Goal: Information Seeking & Learning: Check status

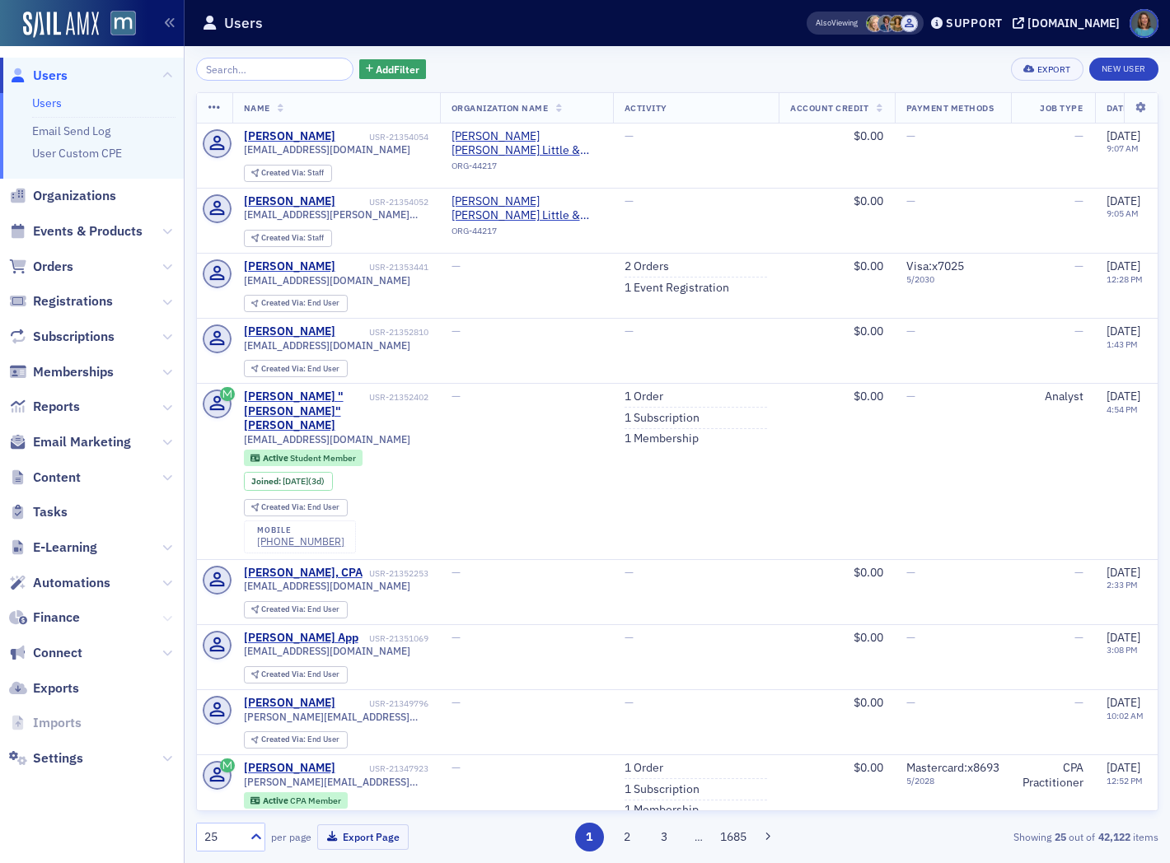
click at [166, 615] on icon at bounding box center [167, 619] width 10 height 10
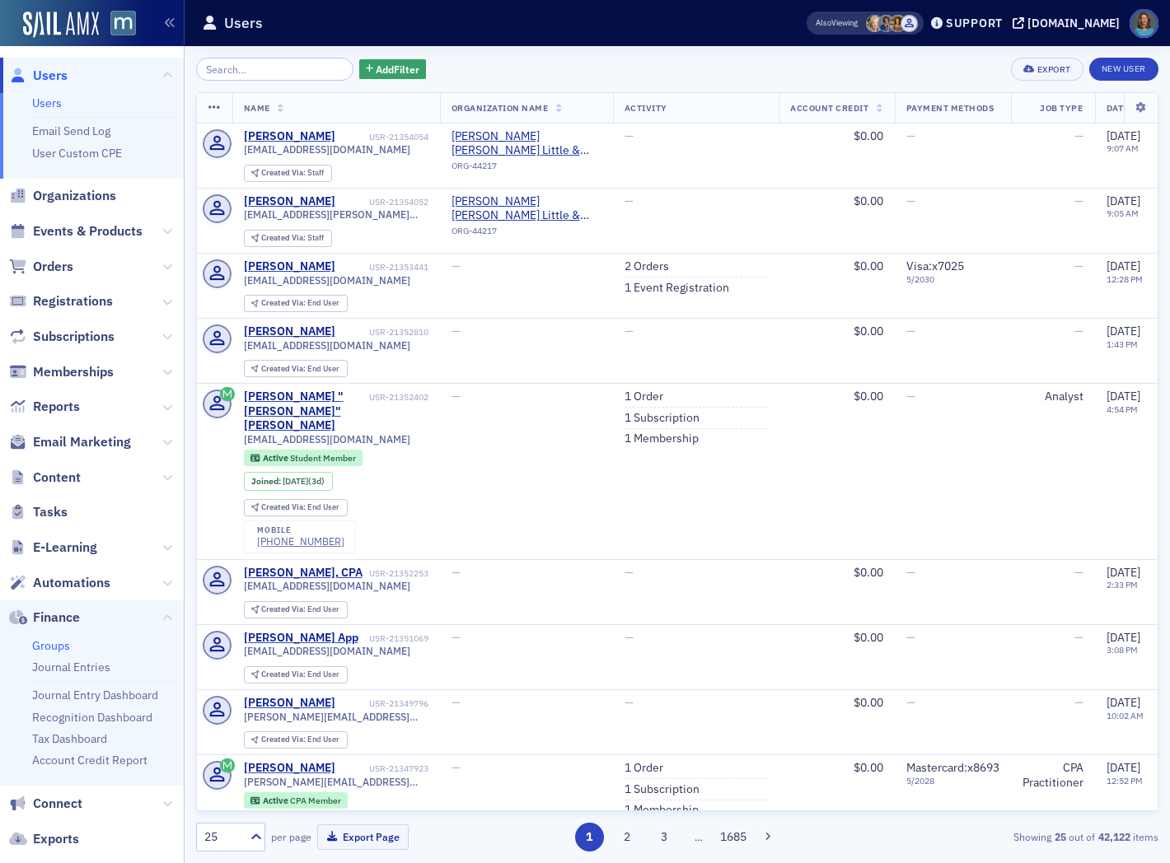
click at [41, 647] on link "Groups" at bounding box center [51, 646] width 38 height 15
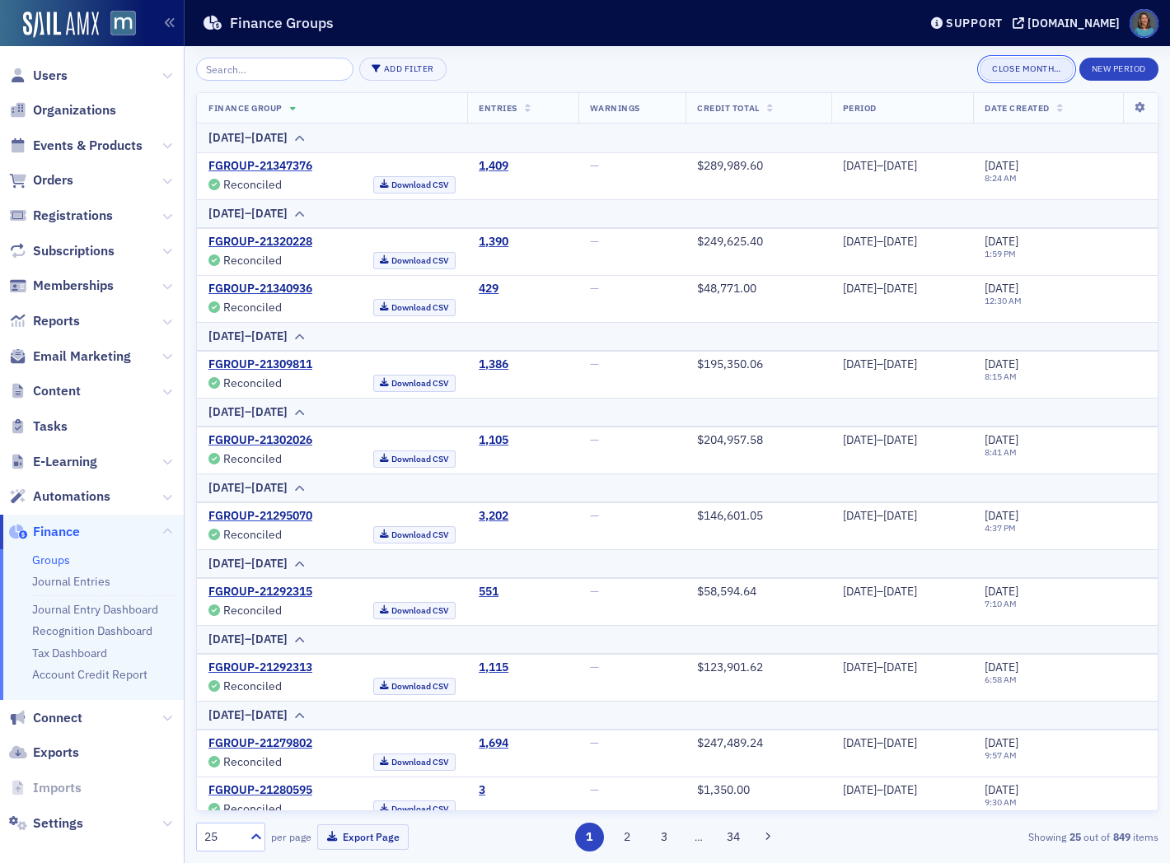
click at [1038, 64] on button "Close Month…" at bounding box center [1026, 69] width 93 height 23
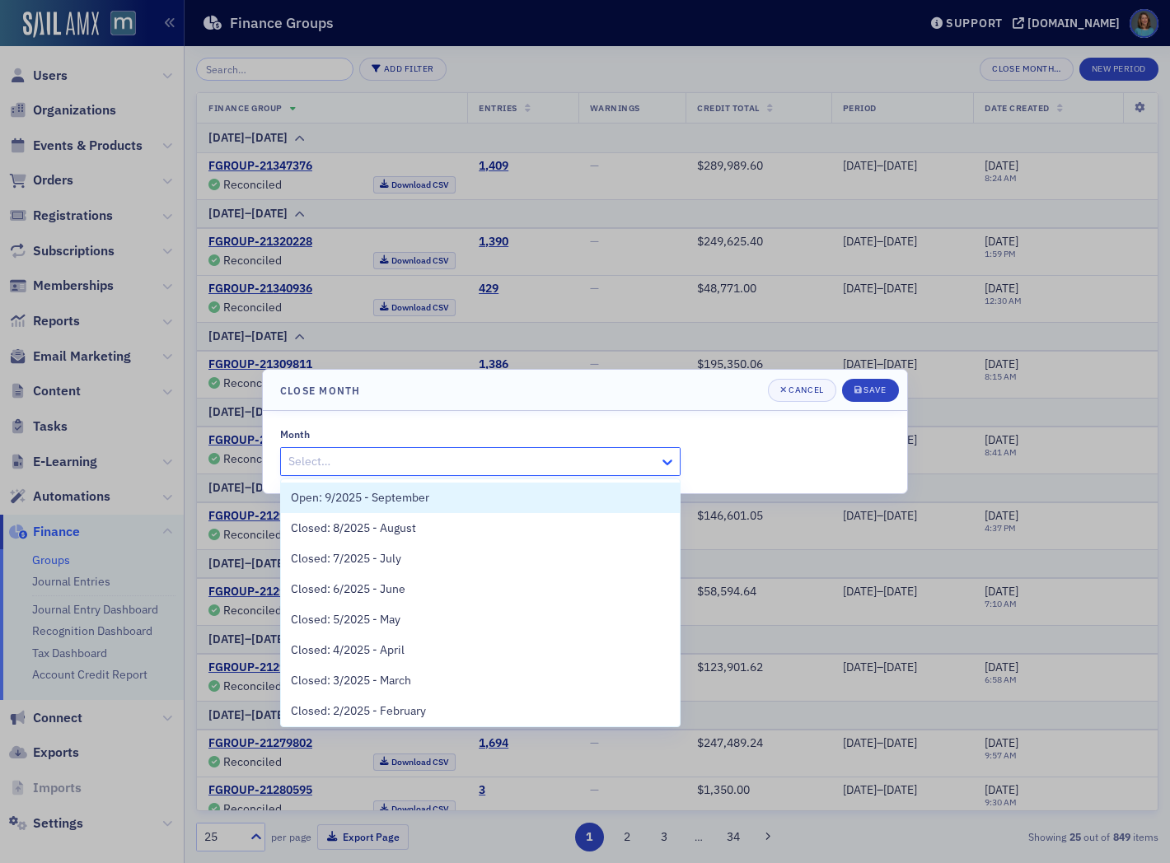
click at [662, 456] on icon at bounding box center [667, 462] width 16 height 16
click at [421, 492] on span "Open: 9/2025 - September" at bounding box center [360, 497] width 138 height 17
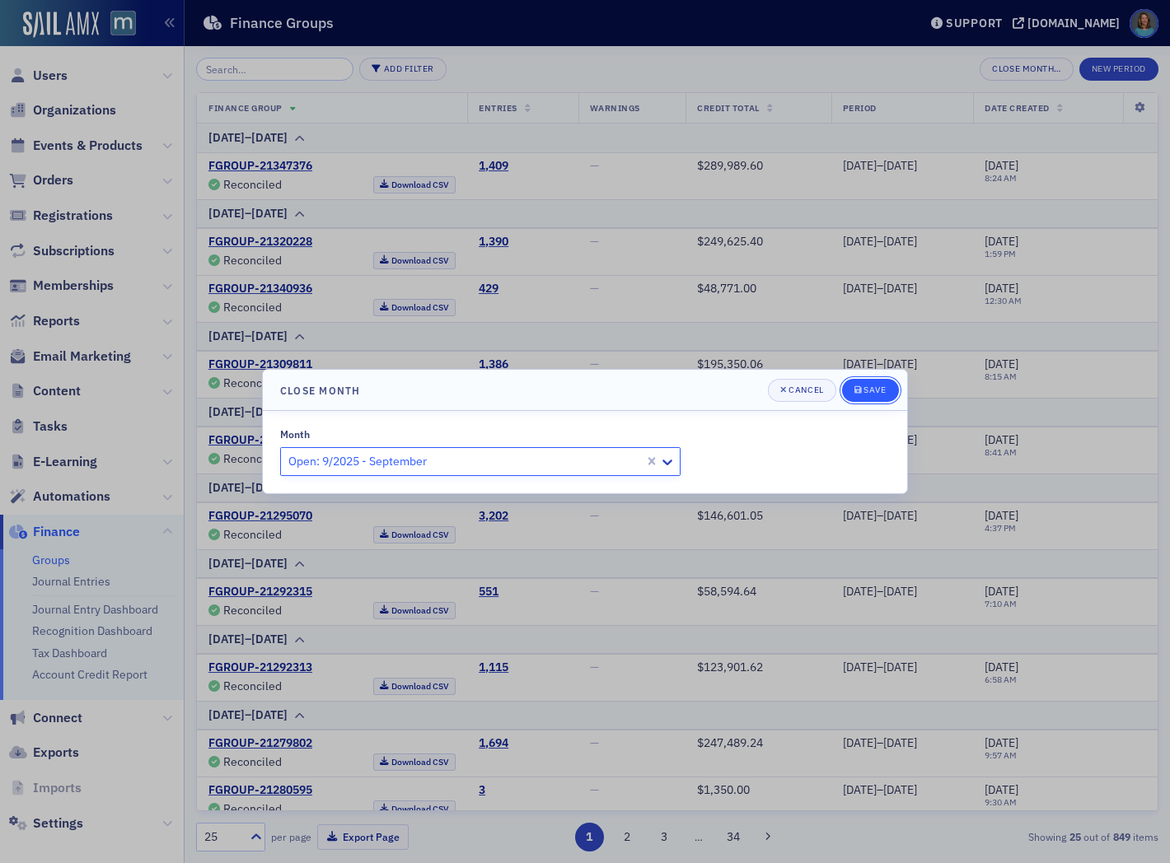
click at [862, 392] on div "submit" at bounding box center [859, 390] width 10 height 13
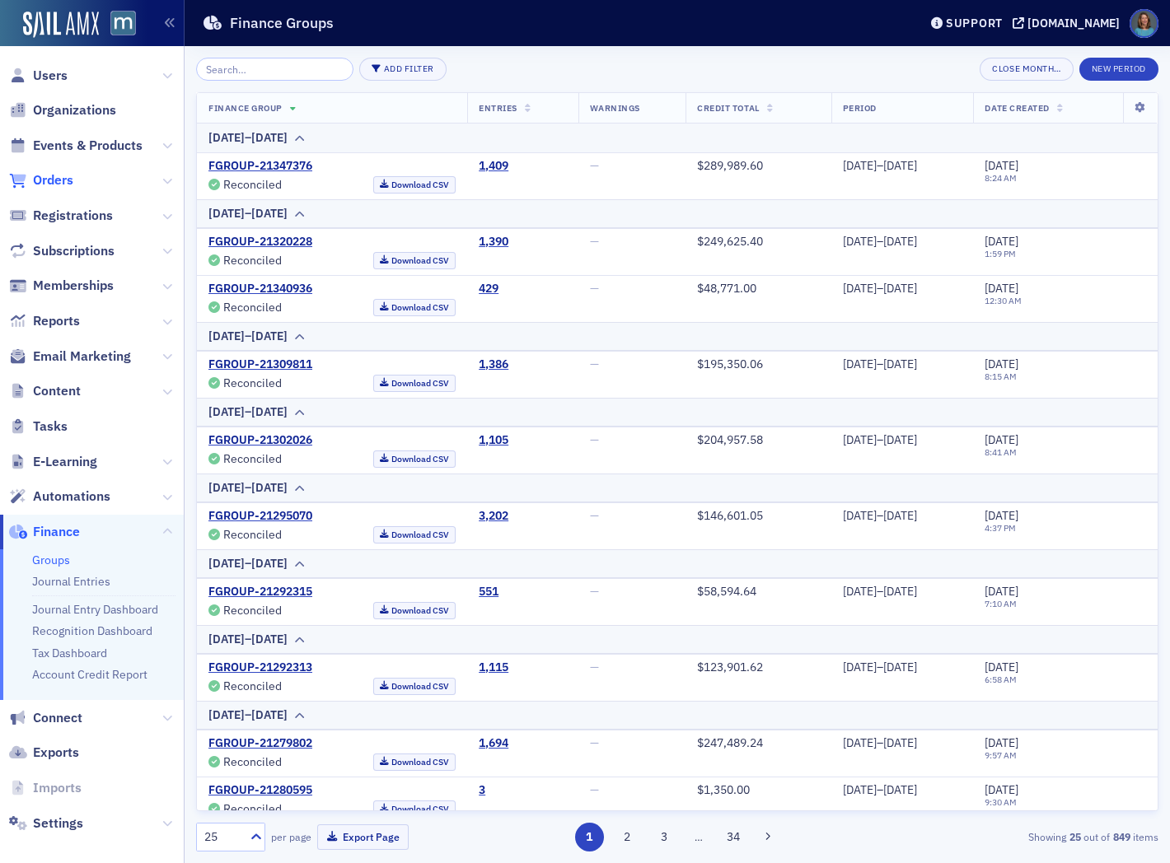
click at [40, 184] on span "Orders" at bounding box center [53, 180] width 40 height 18
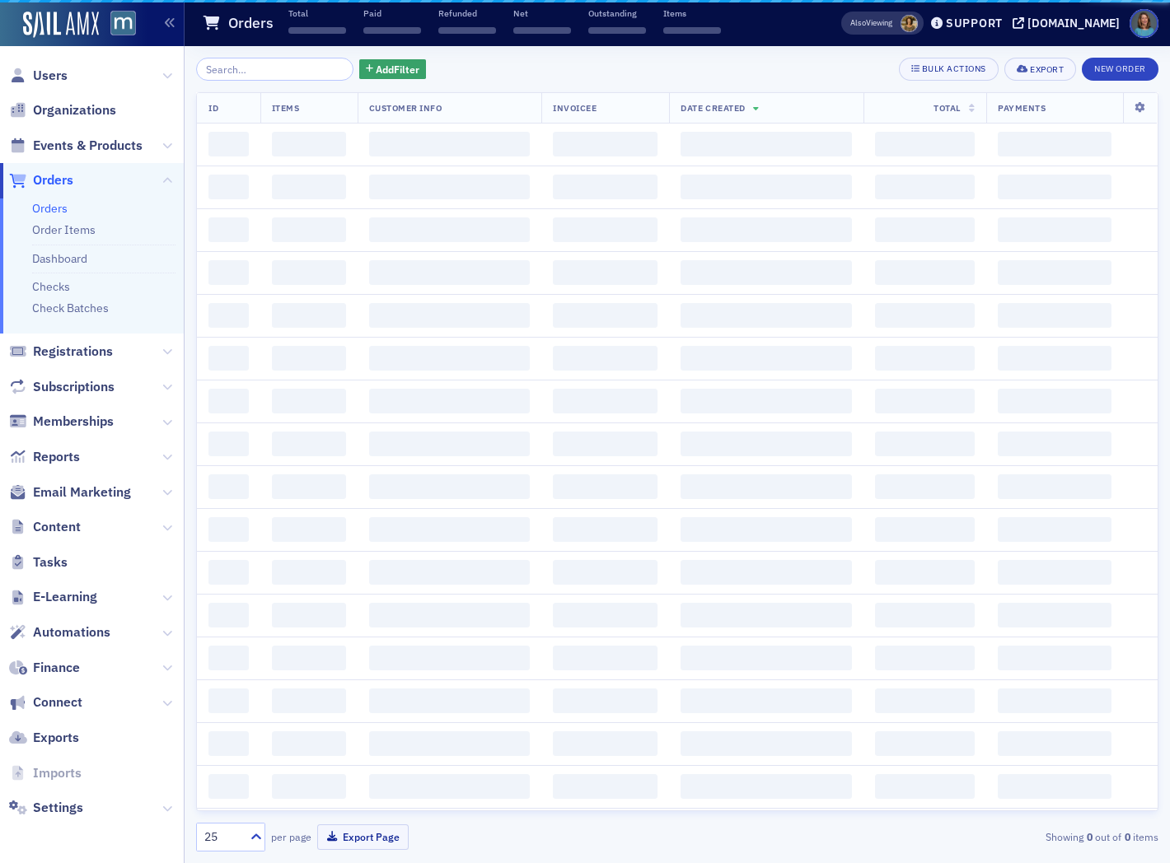
click at [243, 68] on input "search" at bounding box center [274, 69] width 157 height 23
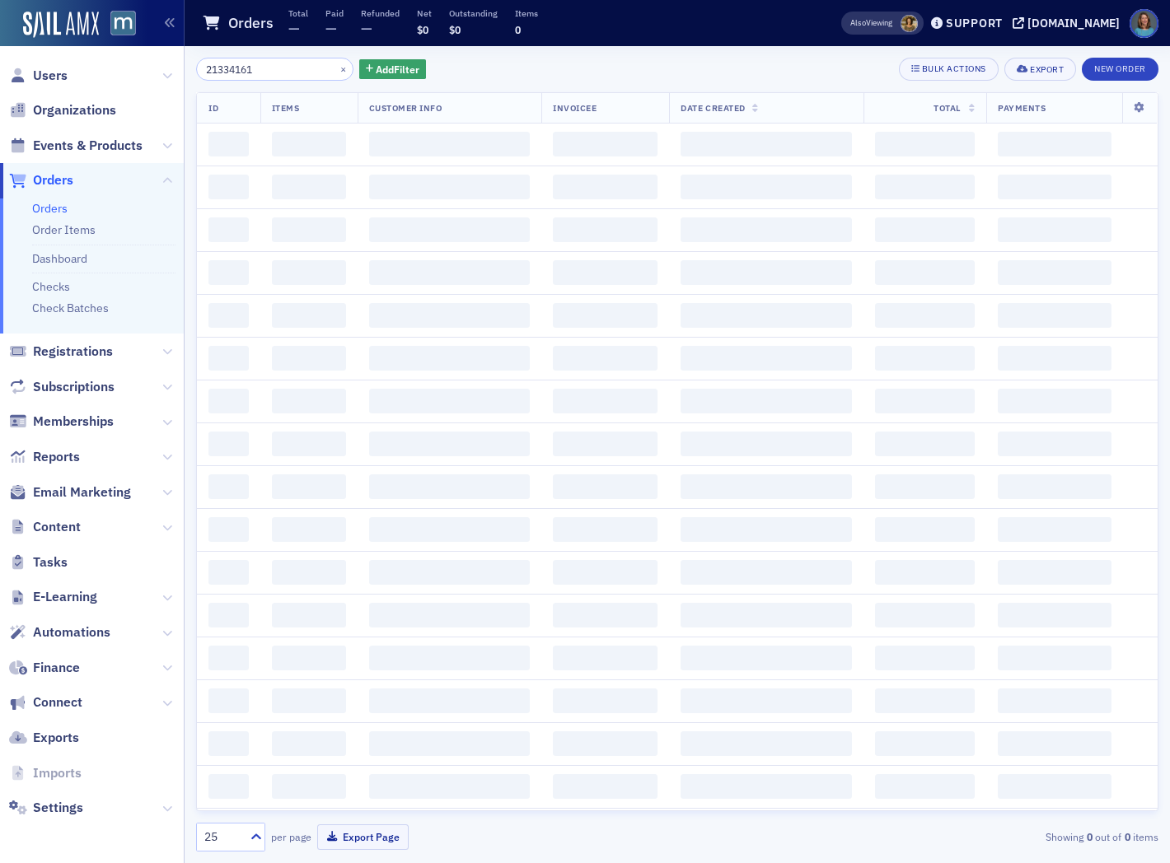
type input "21334161"
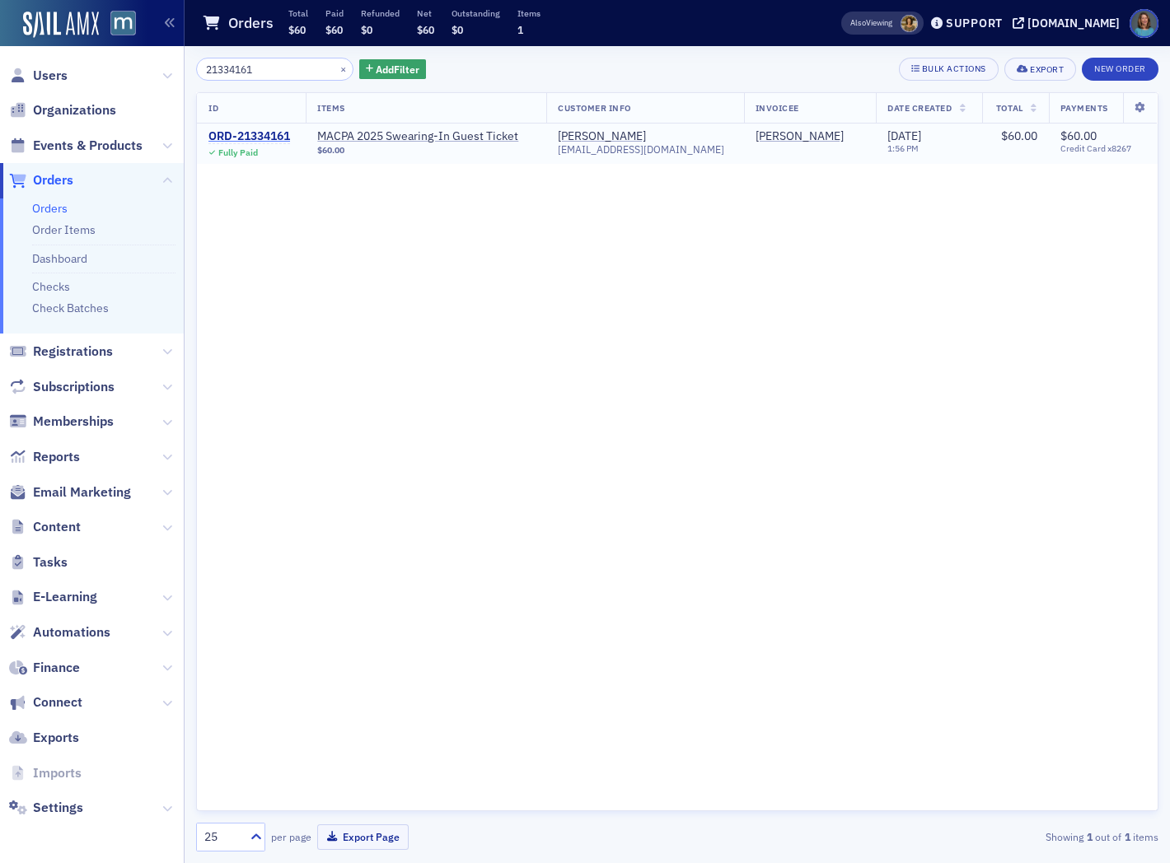
click at [277, 140] on div "ORD-21334161" at bounding box center [249, 136] width 82 height 15
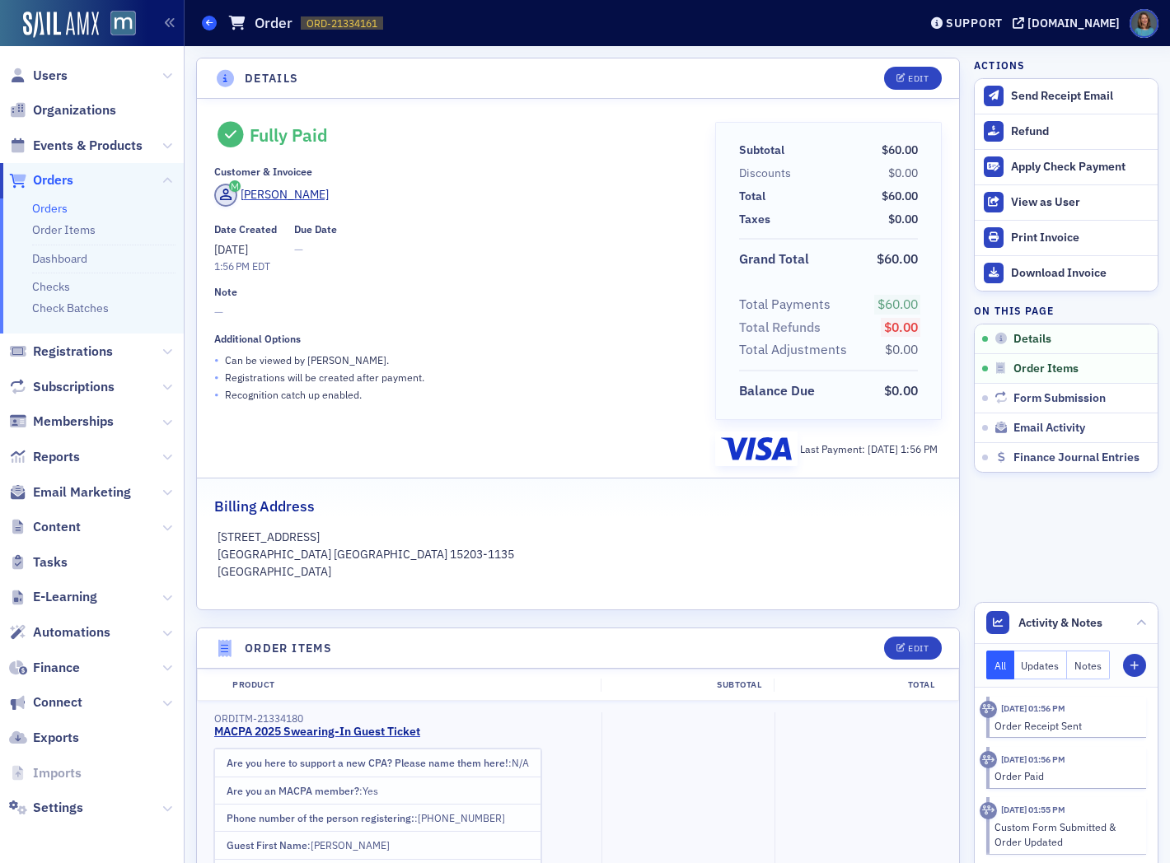
click at [216, 25] on span at bounding box center [209, 23] width 15 height 15
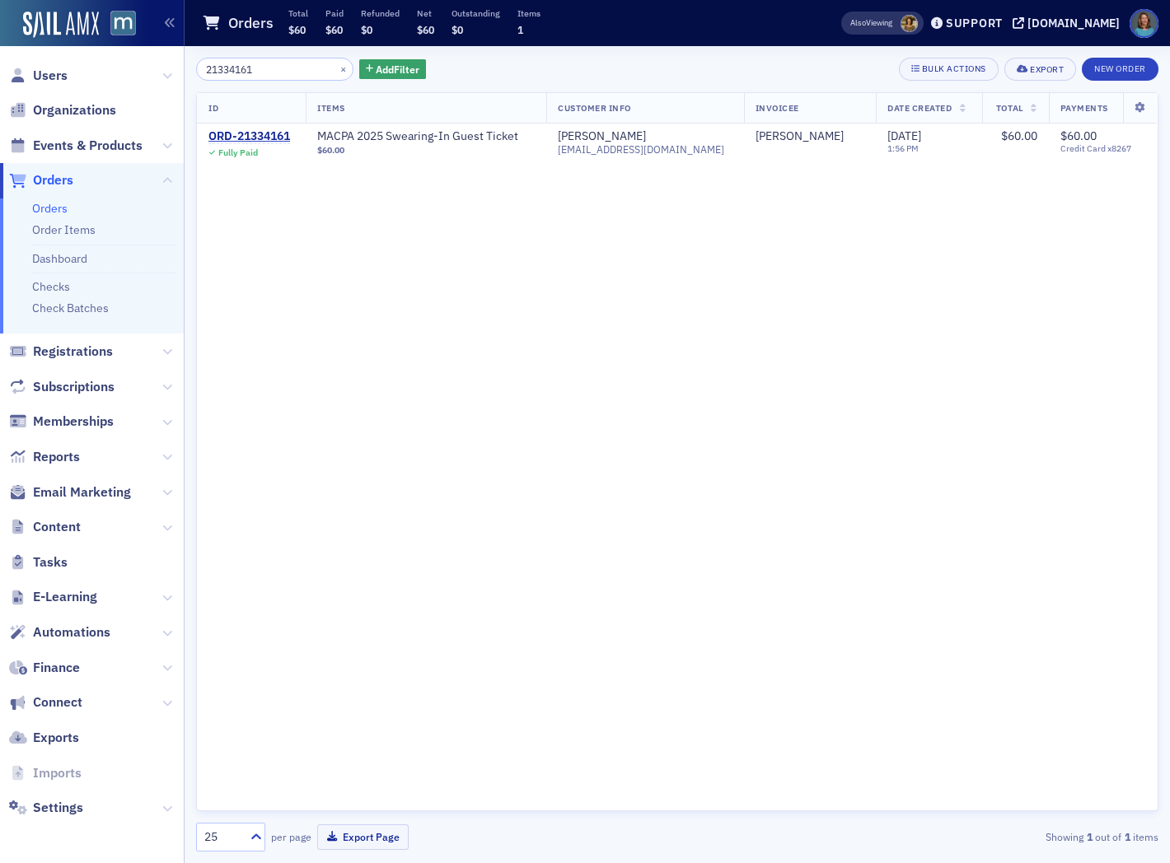
drag, startPoint x: 264, startPoint y: 67, endPoint x: 137, endPoint y: 44, distance: 129.6
click at [137, 44] on div "Users Organizations Events & Products Orders Orders Order Items Dashboard Check…" at bounding box center [585, 431] width 1170 height 863
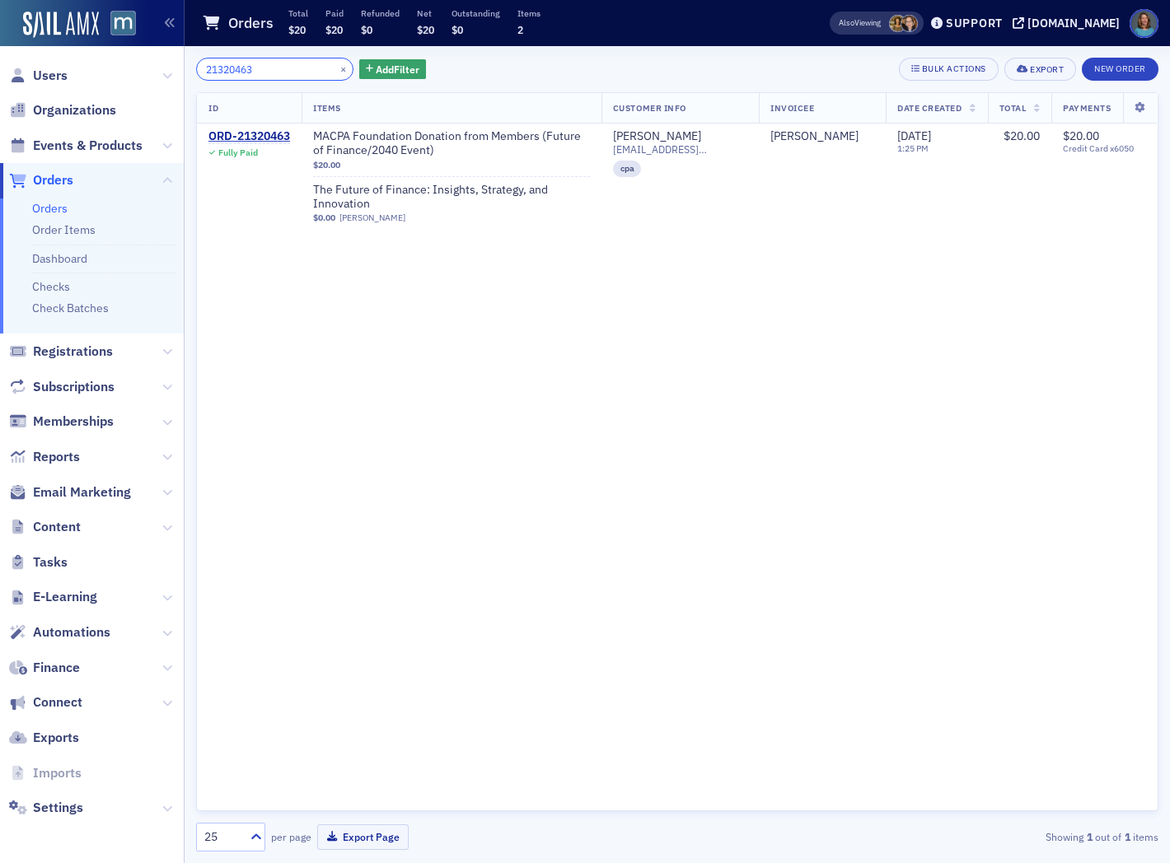
drag, startPoint x: 270, startPoint y: 68, endPoint x: 195, endPoint y: 55, distance: 76.1
click at [196, 55] on div "21320463 × Add Filter Bulk Actions Export New Order ID Items Customer Info Invo…" at bounding box center [677, 454] width 962 height 817
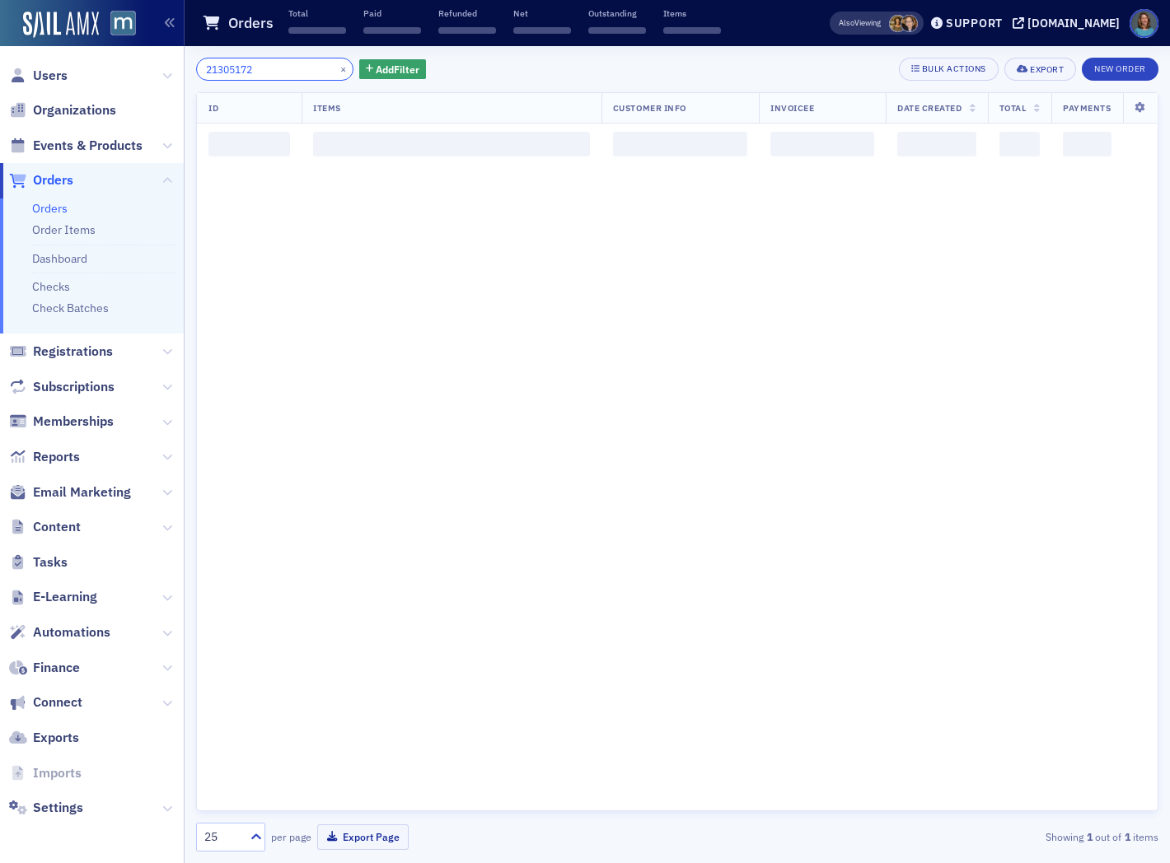
type input "21305172"
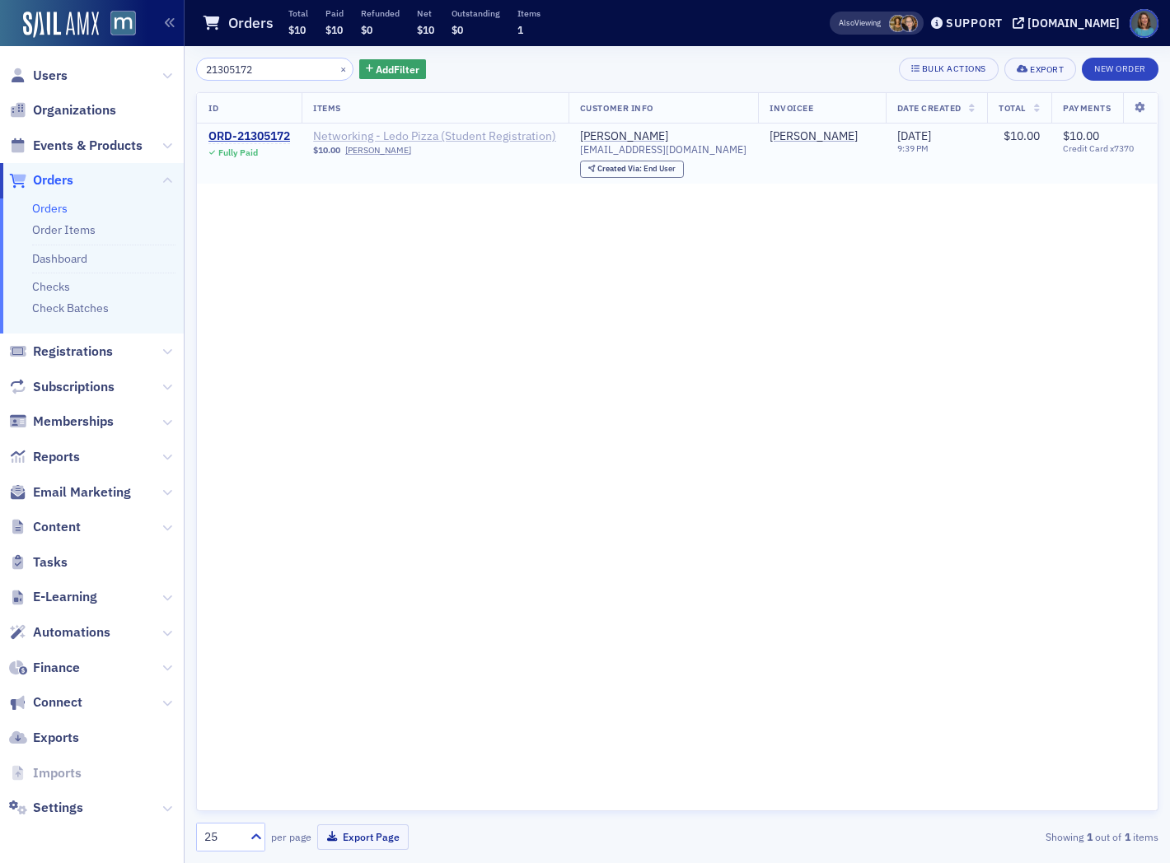
click at [439, 134] on span "Networking - Ledo Pizza (Student Registration)" at bounding box center [434, 136] width 243 height 15
click at [282, 133] on div "ORD-21305172" at bounding box center [249, 136] width 82 height 15
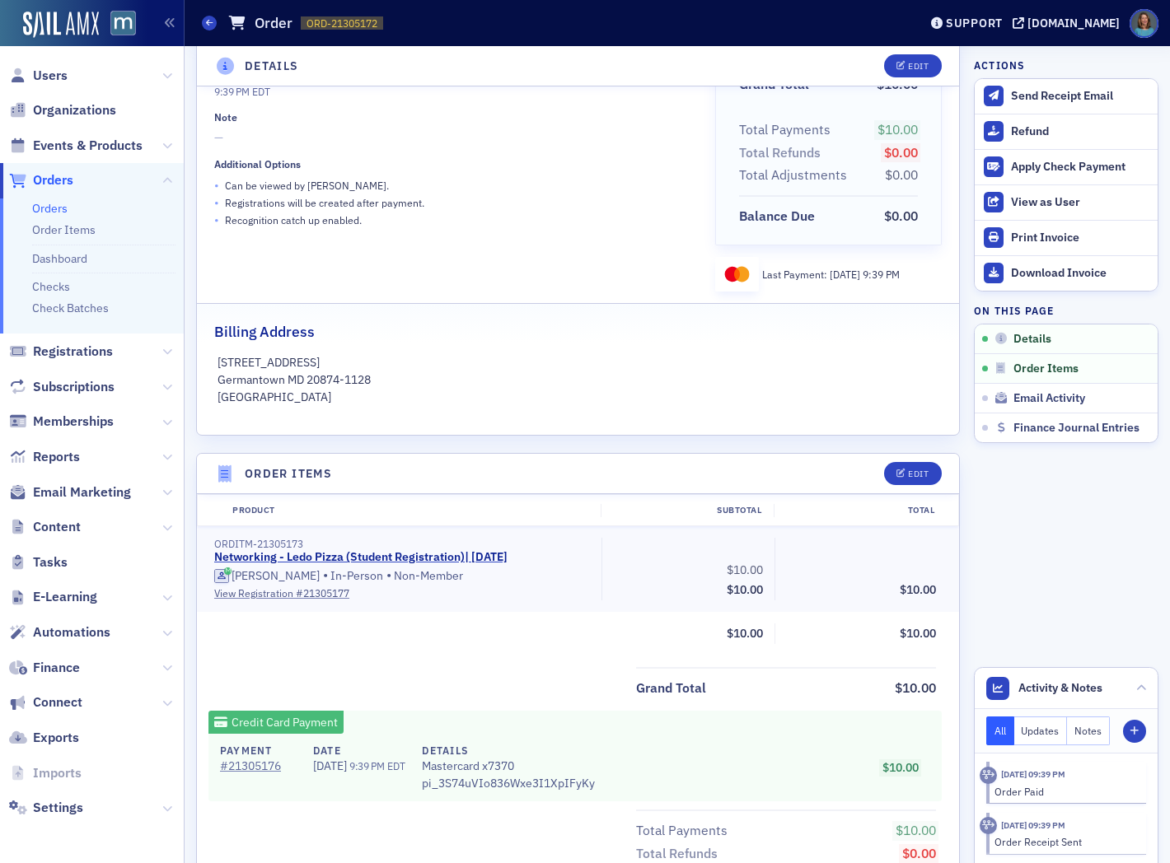
scroll to position [183, 0]
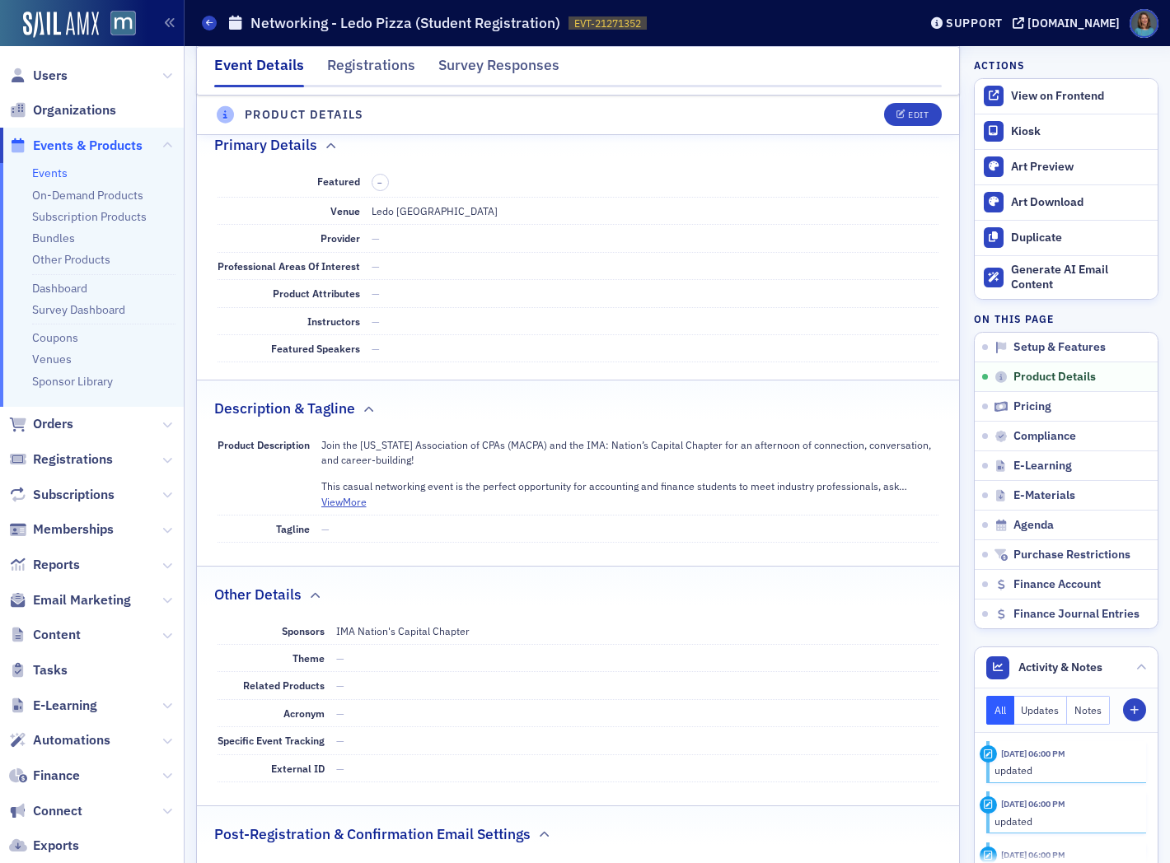
scroll to position [507, 0]
click at [358, 504] on button "View More" at bounding box center [343, 503] width 45 height 15
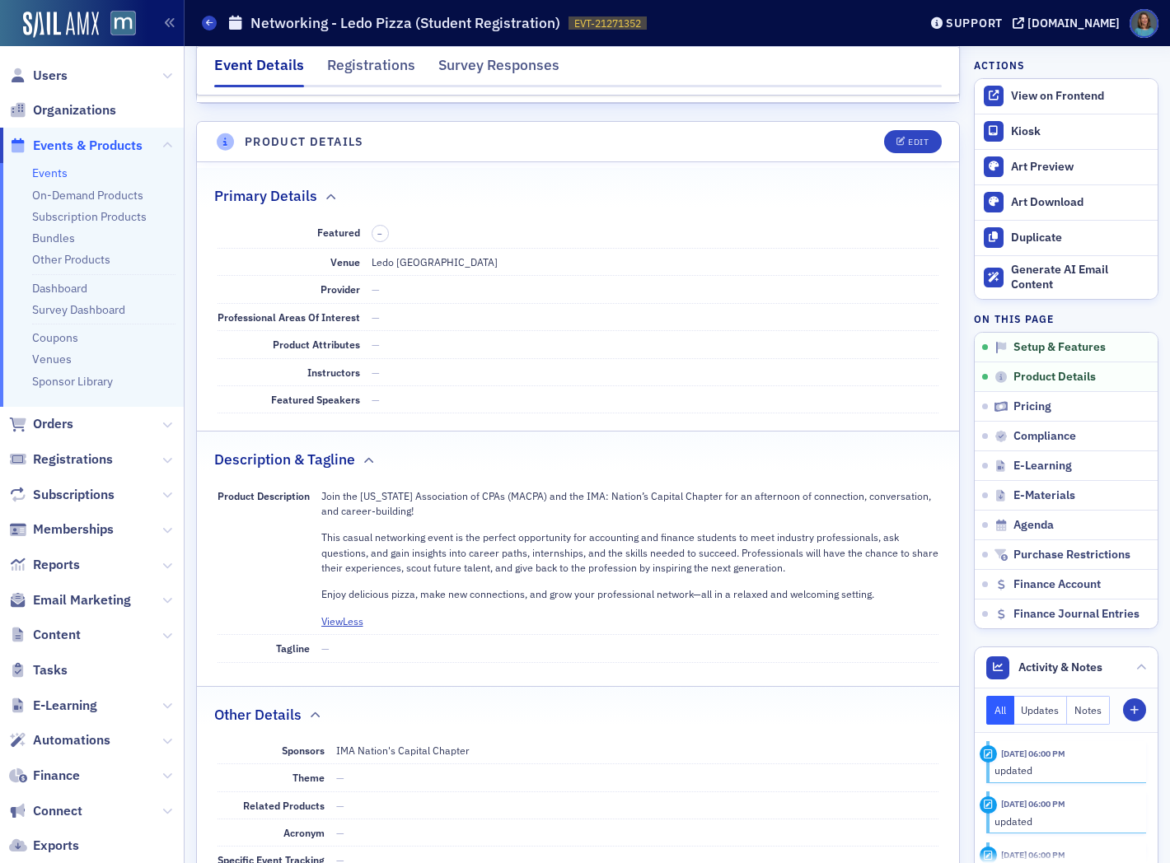
scroll to position [824, 0]
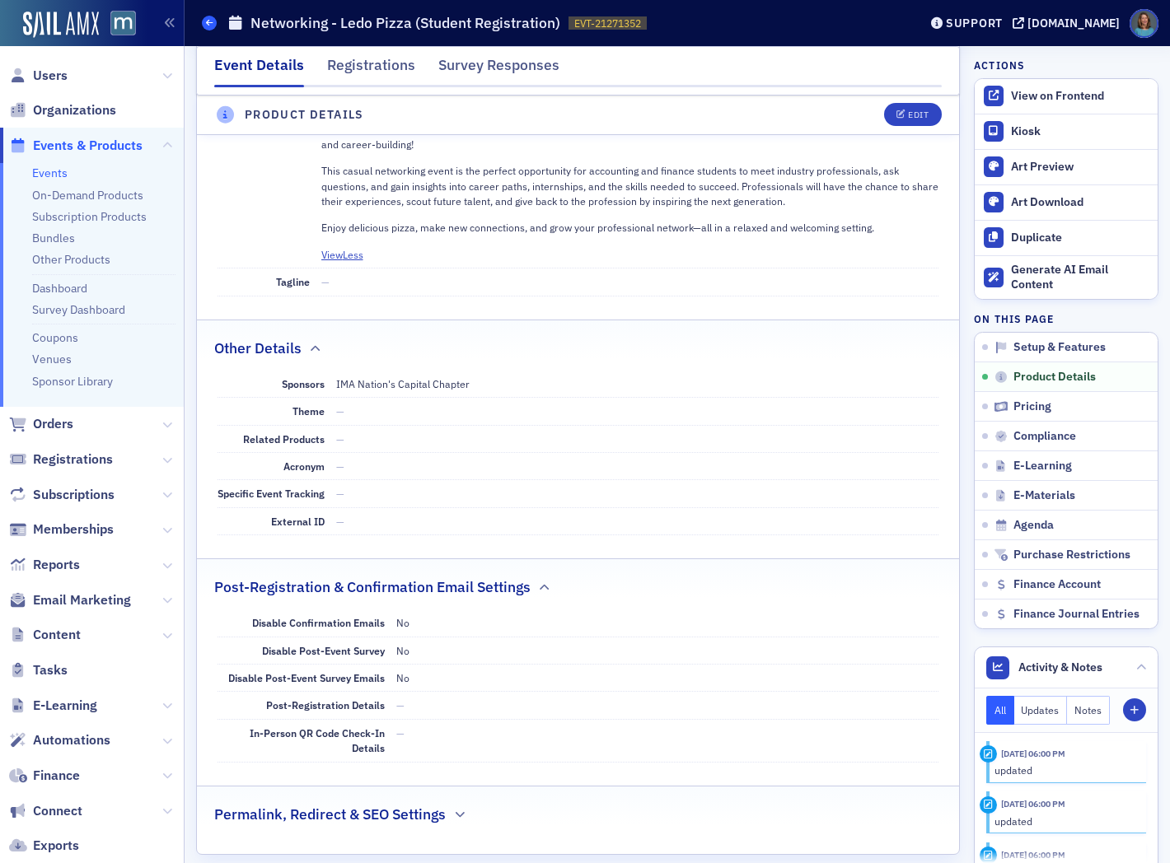
click at [210, 23] on icon at bounding box center [209, 22] width 7 height 7
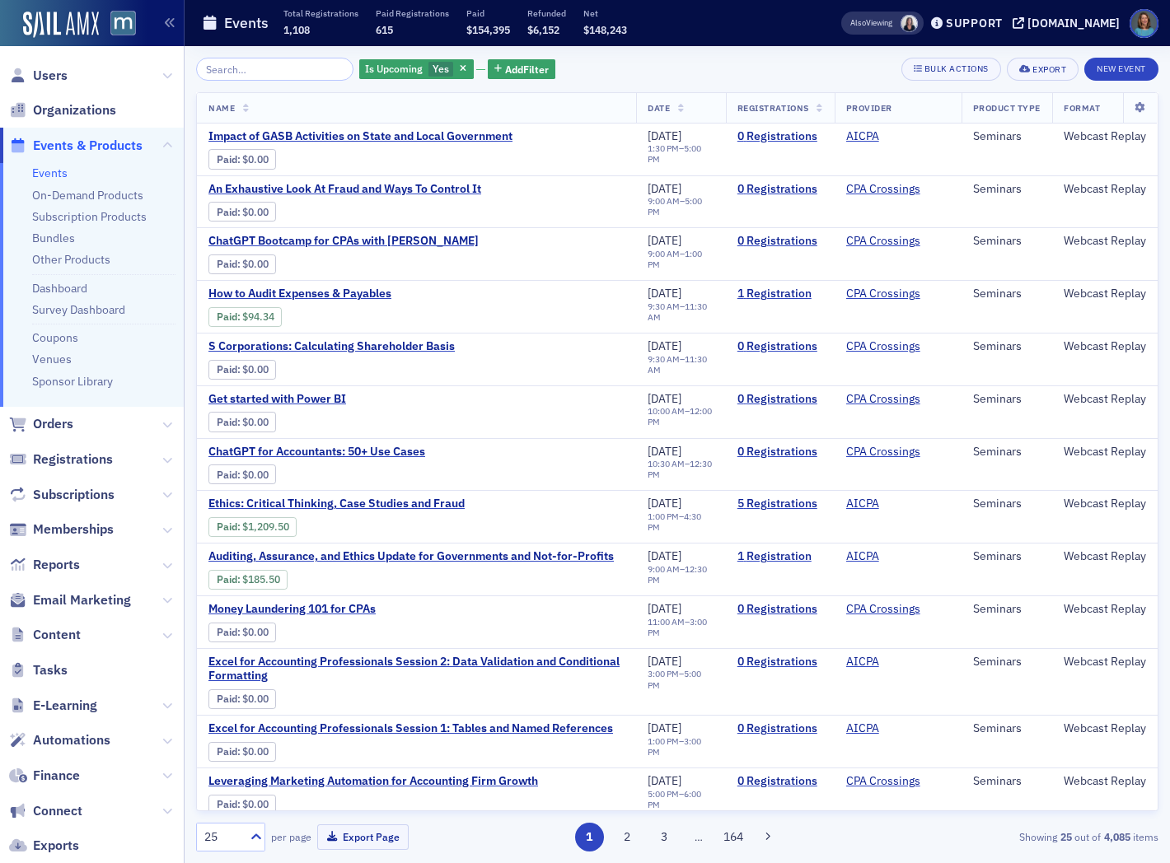
click at [283, 69] on input "search" at bounding box center [274, 69] width 157 height 23
click at [251, 68] on input "search" at bounding box center [274, 69] width 157 height 23
click at [267, 72] on input "search" at bounding box center [274, 69] width 157 height 23
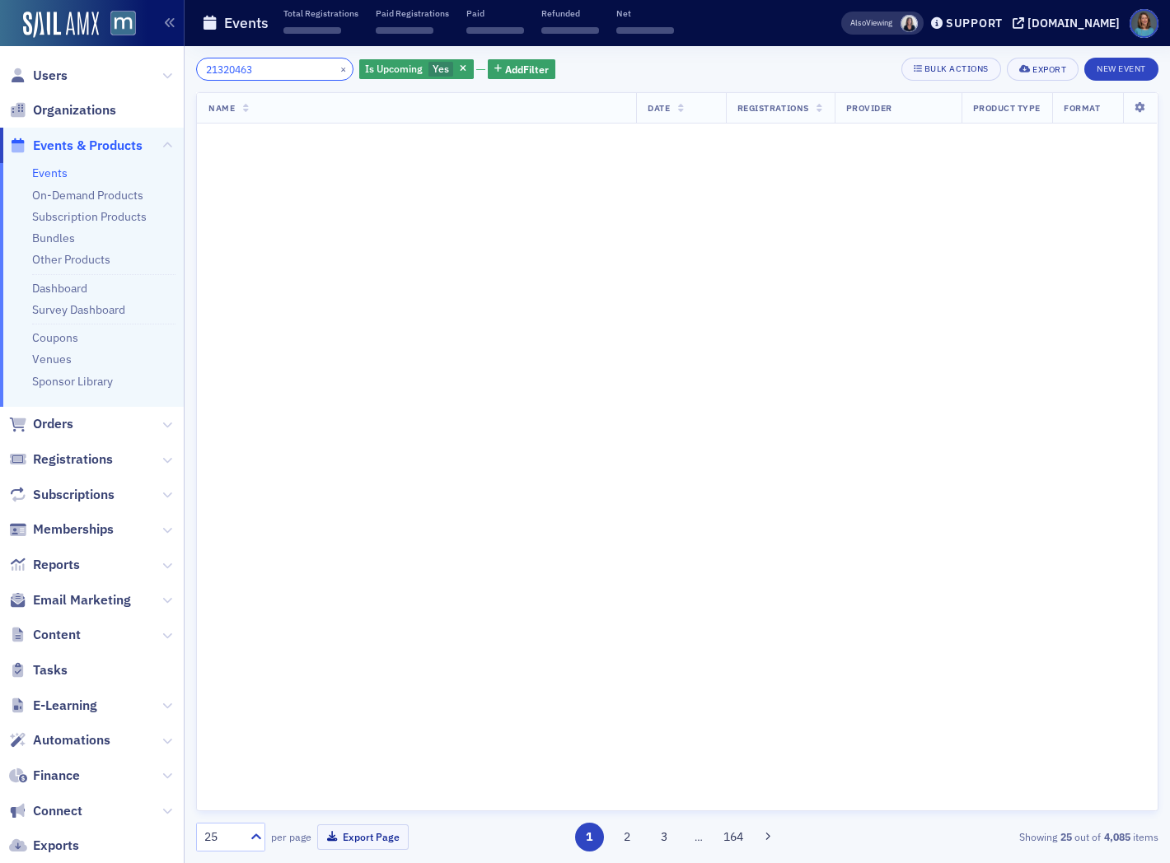
type input "21320463"
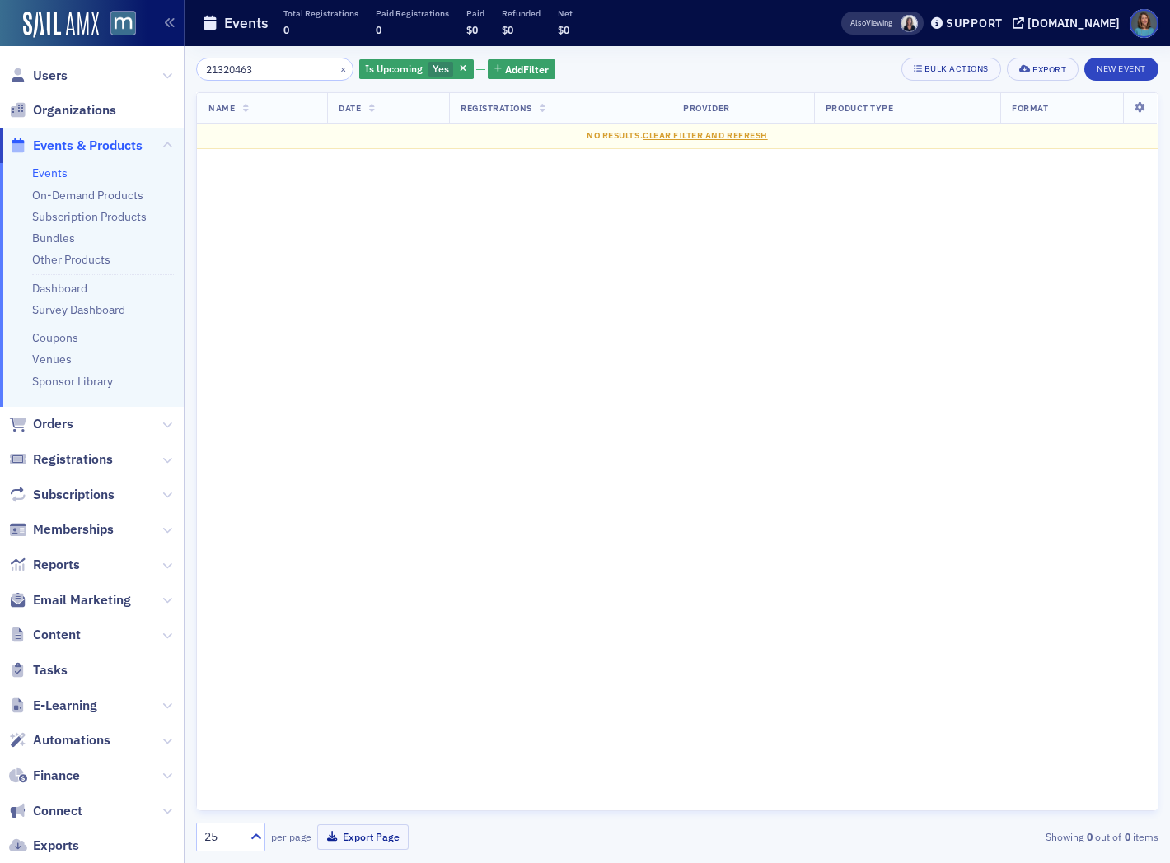
click at [456, 62] on span "button" at bounding box center [463, 69] width 15 height 15
click at [55, 424] on span "Orders" at bounding box center [53, 424] width 40 height 18
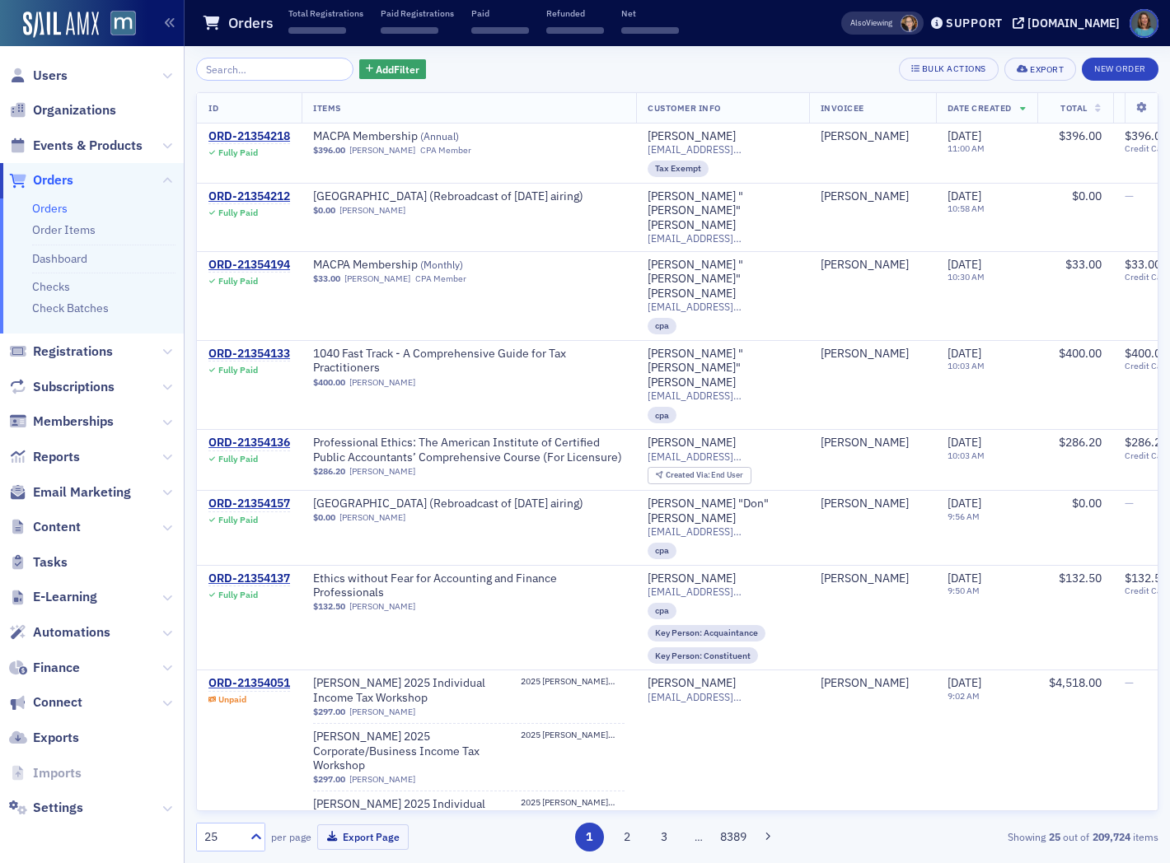
click at [295, 69] on input "search" at bounding box center [274, 69] width 157 height 23
click at [268, 72] on input "search" at bounding box center [274, 69] width 157 height 23
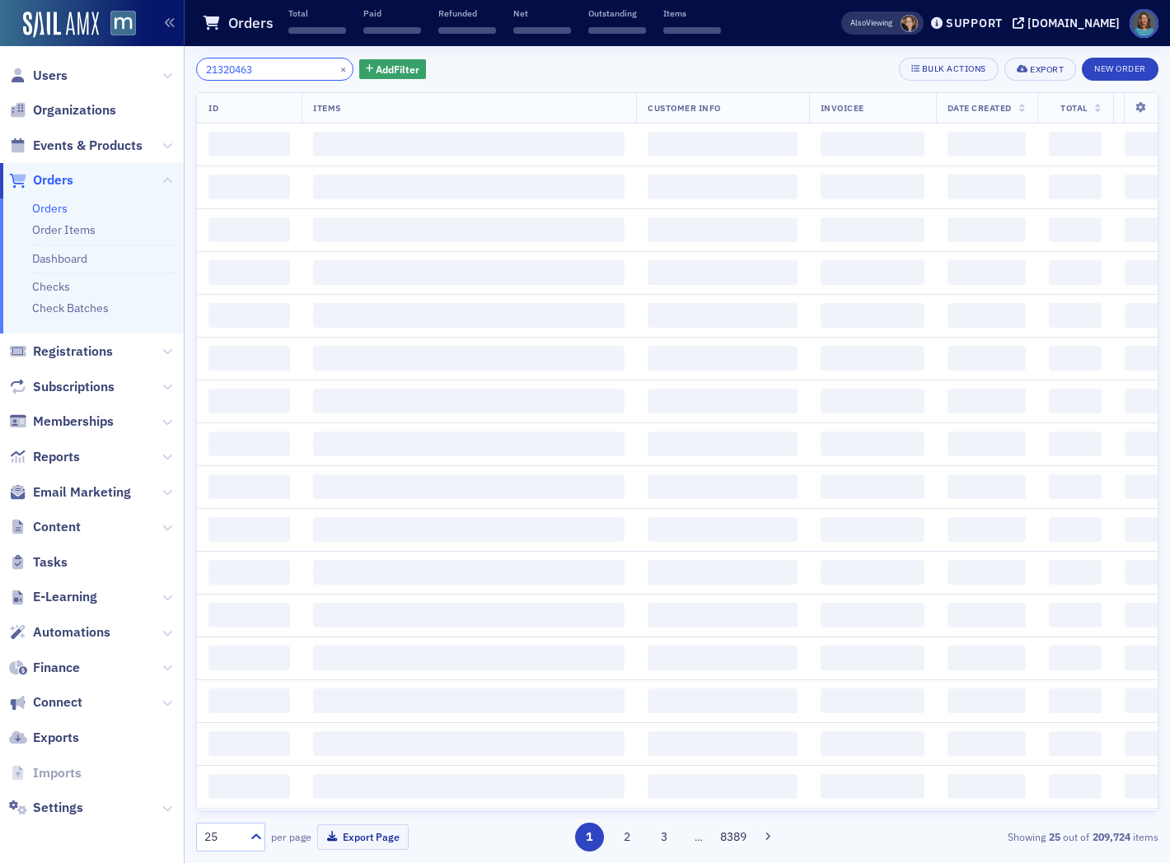
type input "21320463"
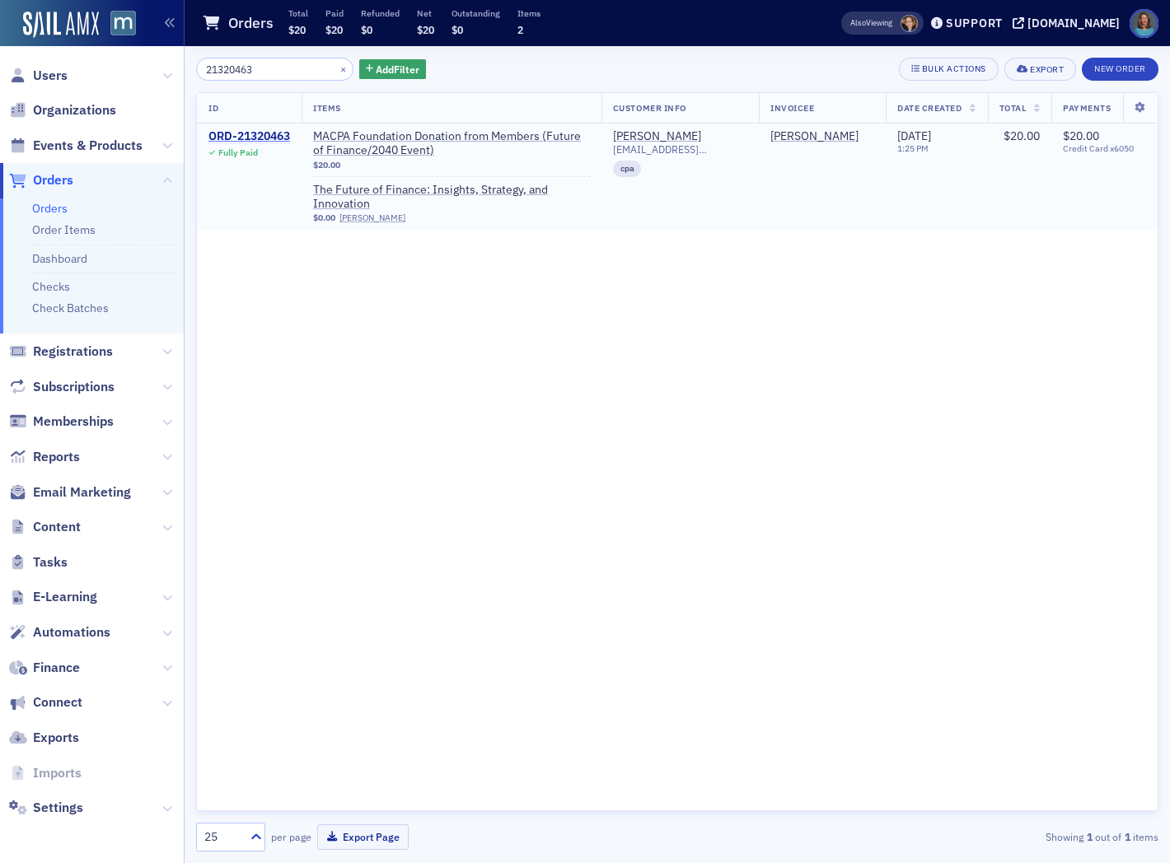
click at [269, 133] on div "ORD-21320463" at bounding box center [249, 136] width 82 height 15
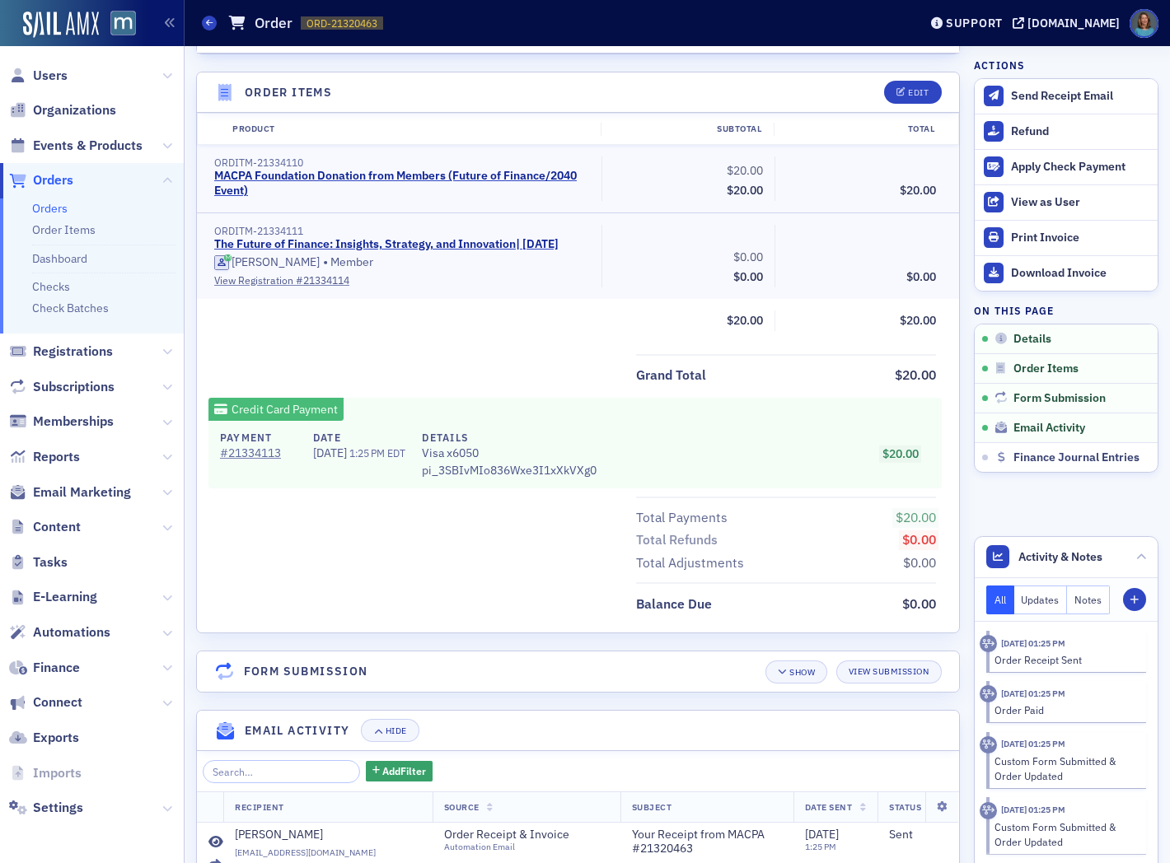
scroll to position [555, 0]
click at [425, 176] on link "MACPA Foundation Donation from Members (Future of Finance/2040 Event)" at bounding box center [399, 185] width 371 height 29
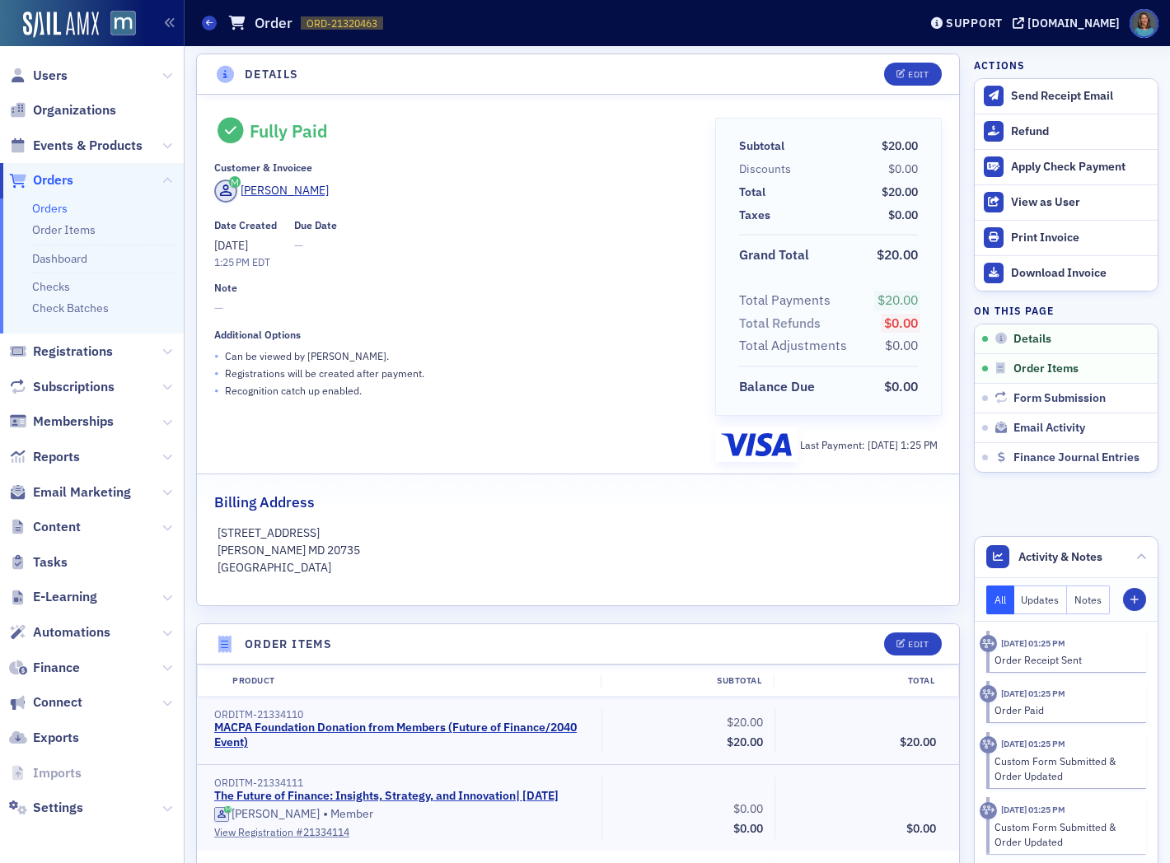
scroll to position [0, 0]
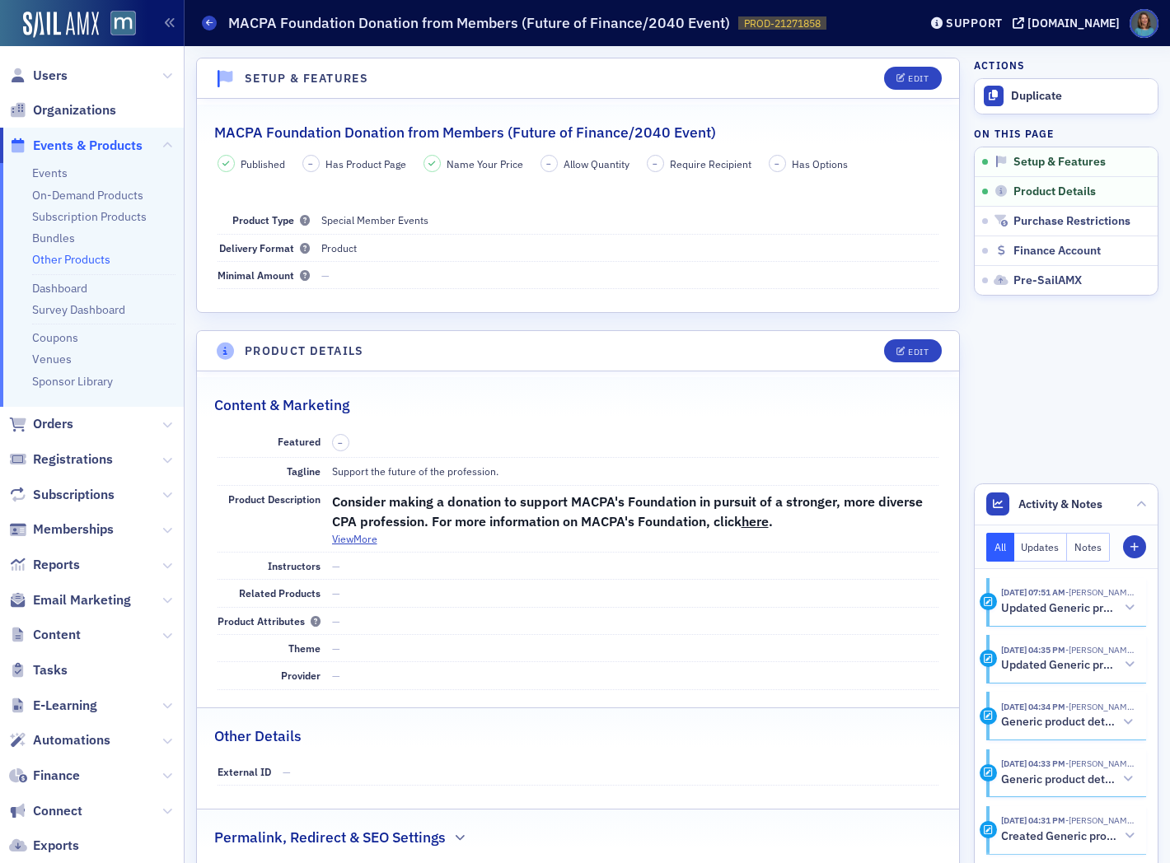
click at [97, 260] on link "Other Products" at bounding box center [71, 259] width 78 height 15
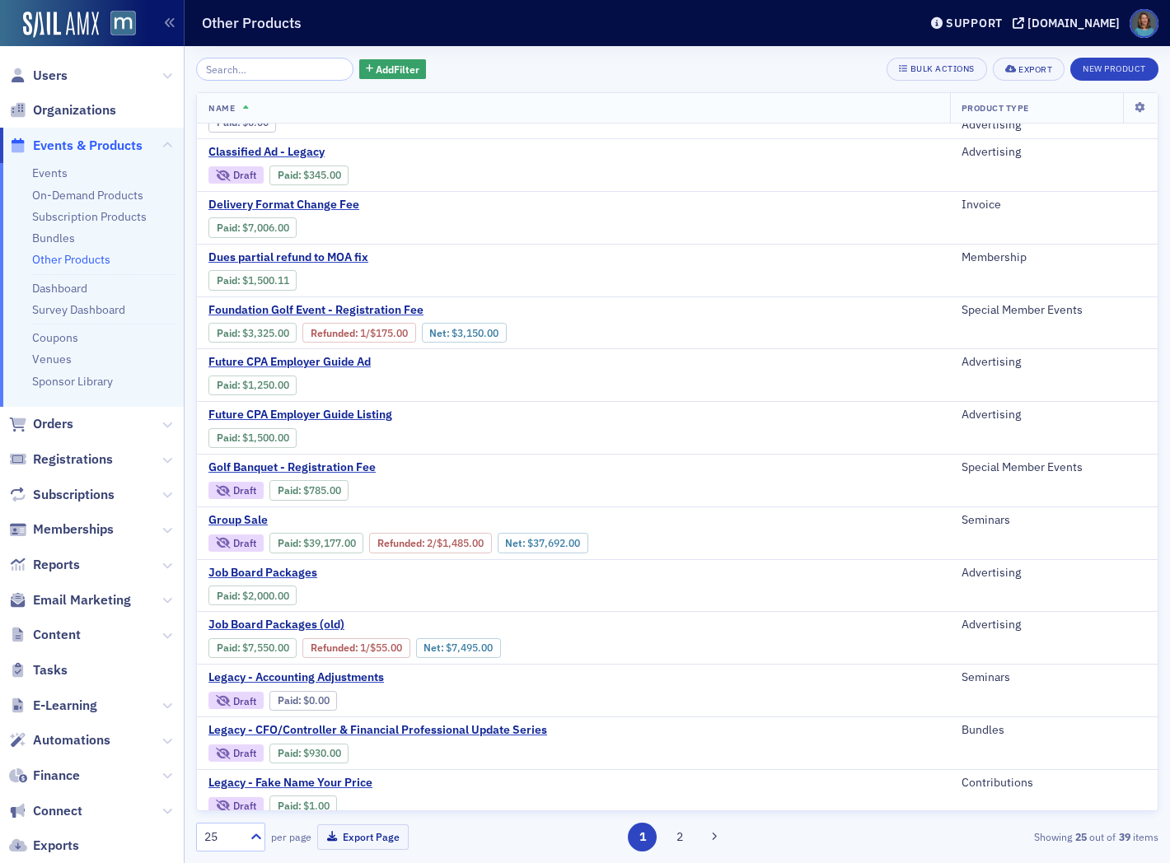
scroll to position [630, 0]
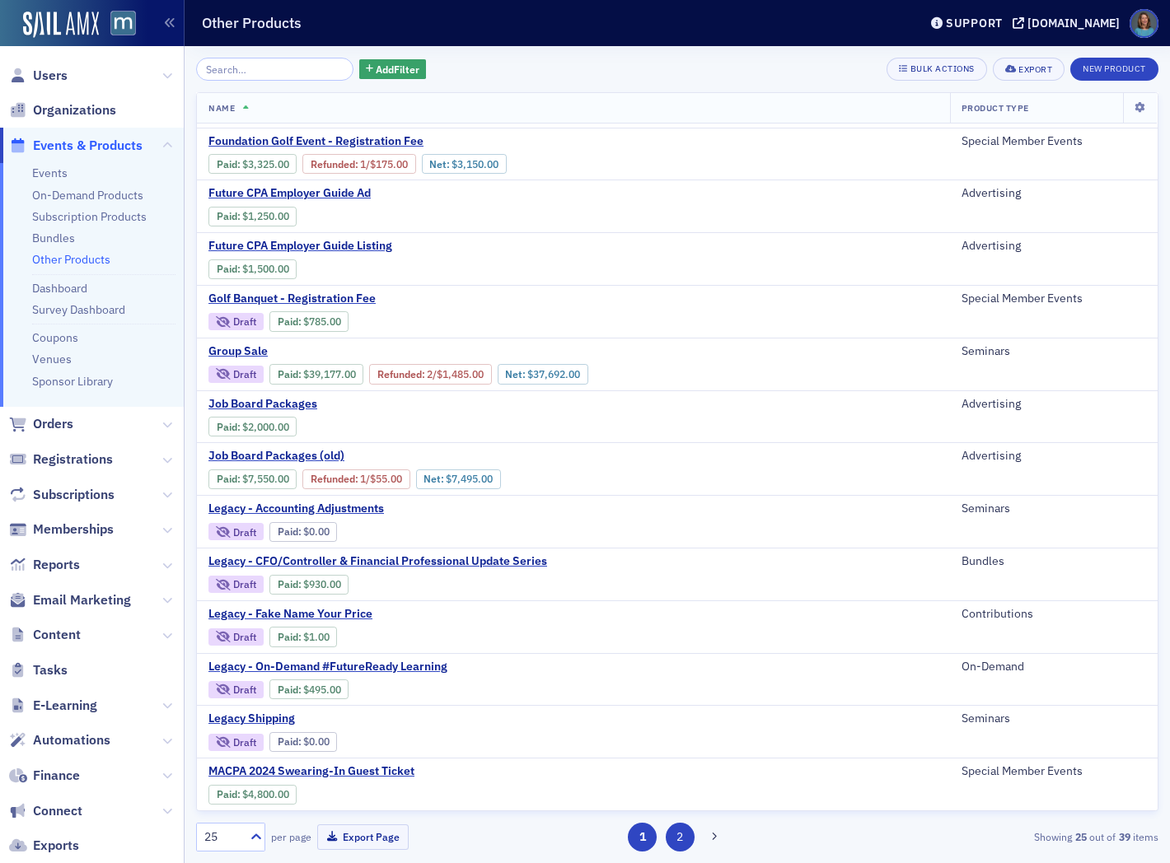
click at [704, 835] on button at bounding box center [714, 837] width 23 height 23
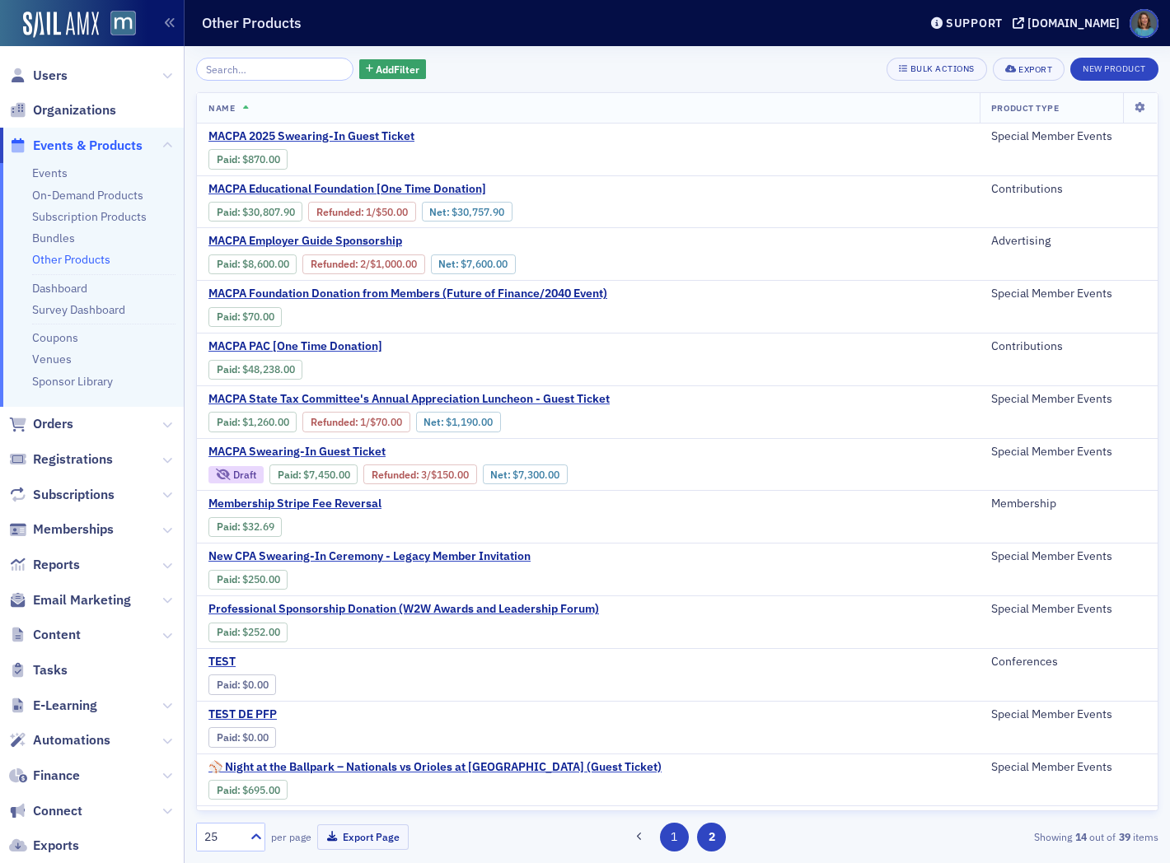
click at [678, 837] on button "1" at bounding box center [674, 837] width 29 height 29
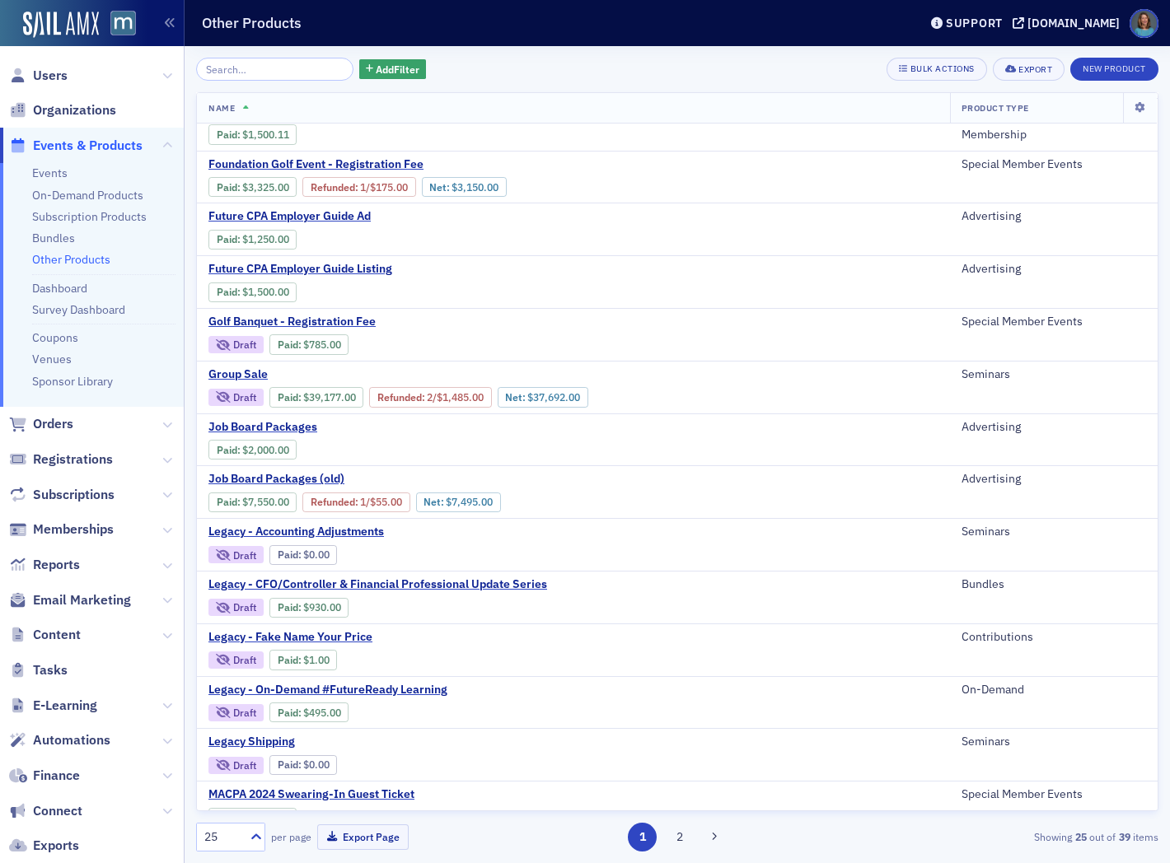
scroll to position [630, 0]
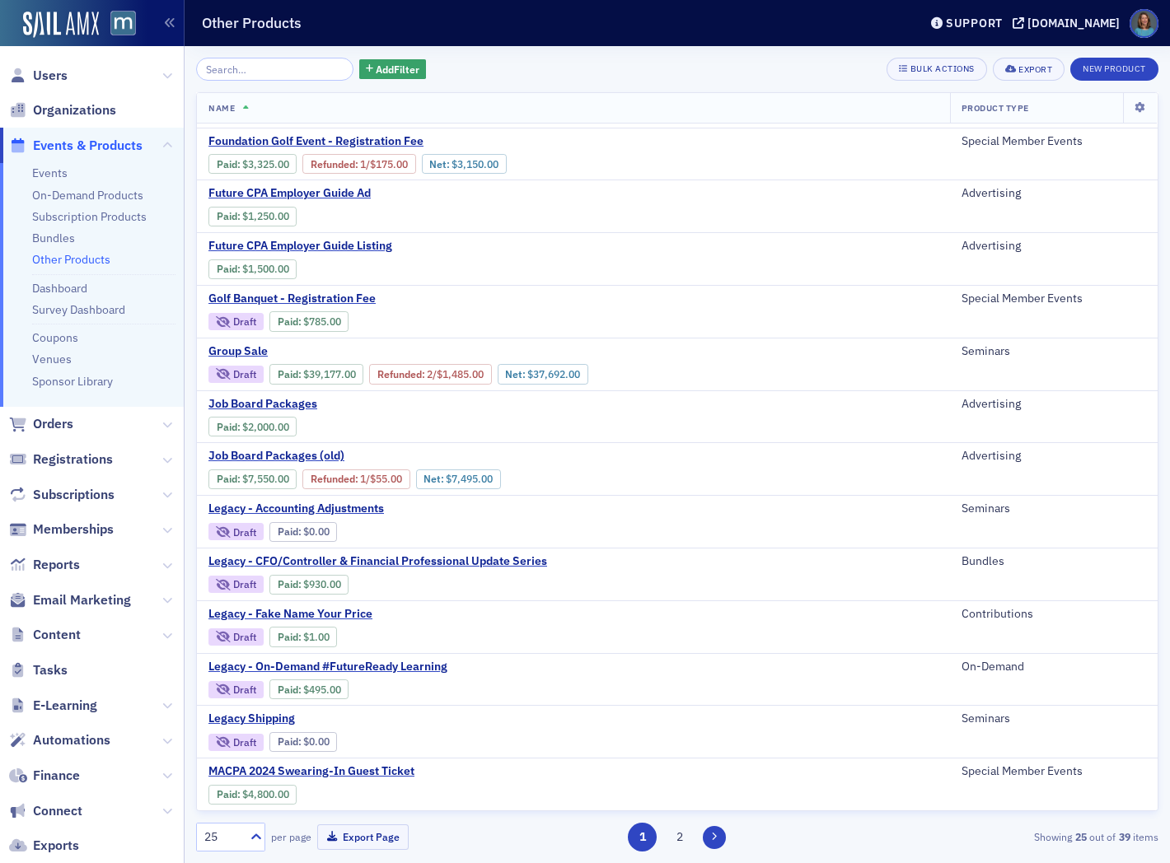
click at [715, 832] on icon at bounding box center [714, 837] width 7 height 10
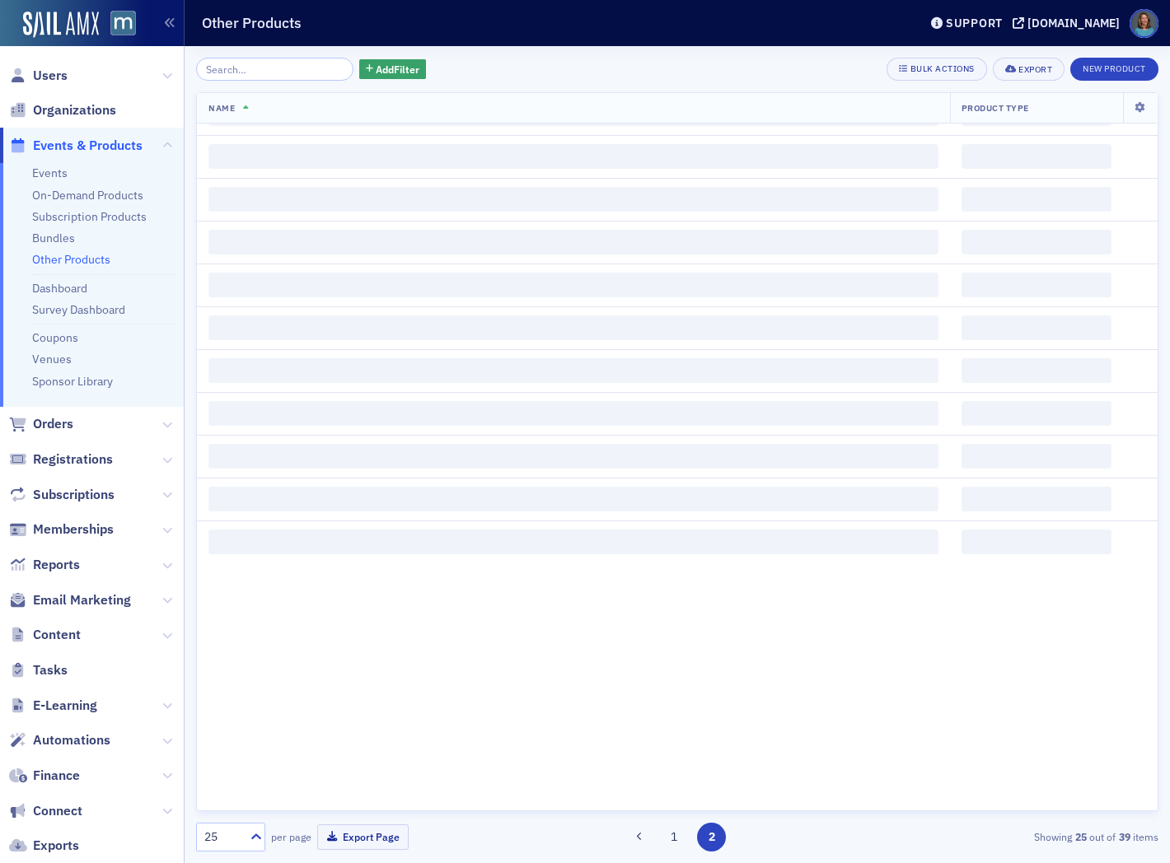
scroll to position [0, 0]
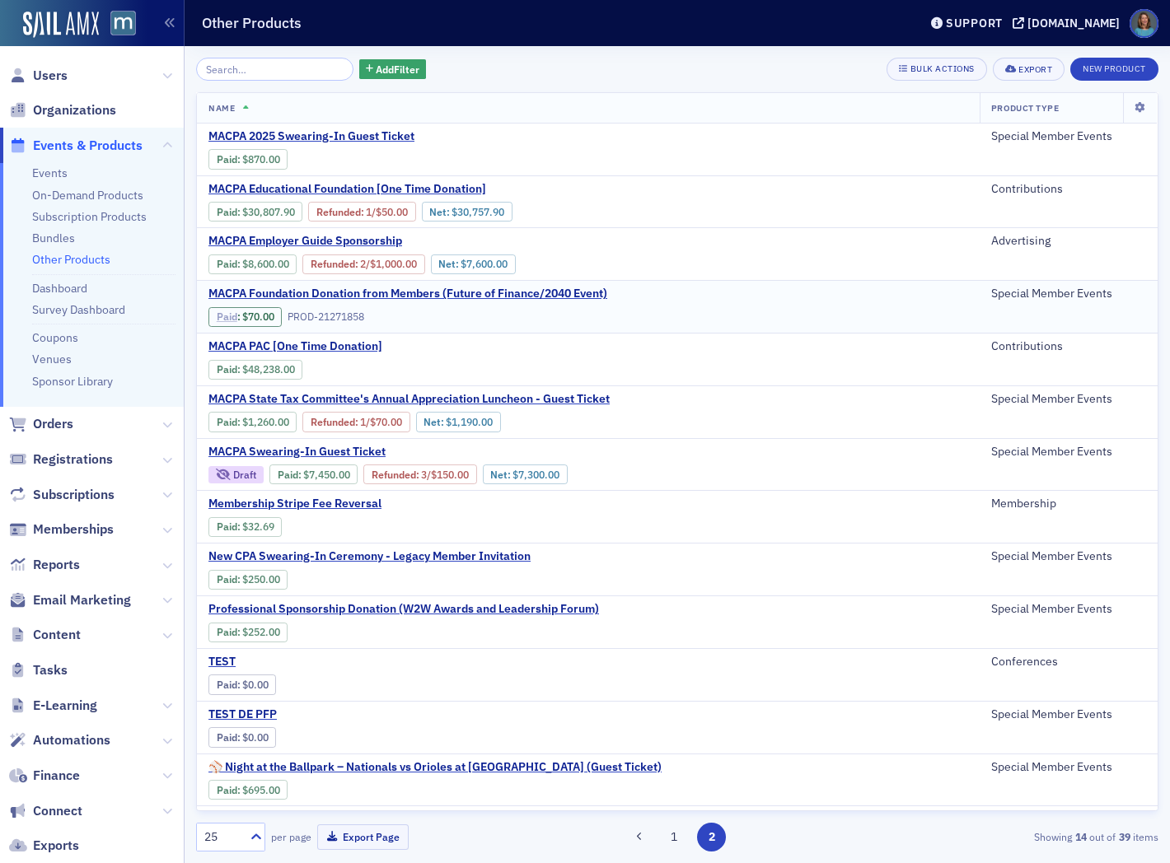
click at [234, 318] on link "Paid" at bounding box center [227, 317] width 21 height 12
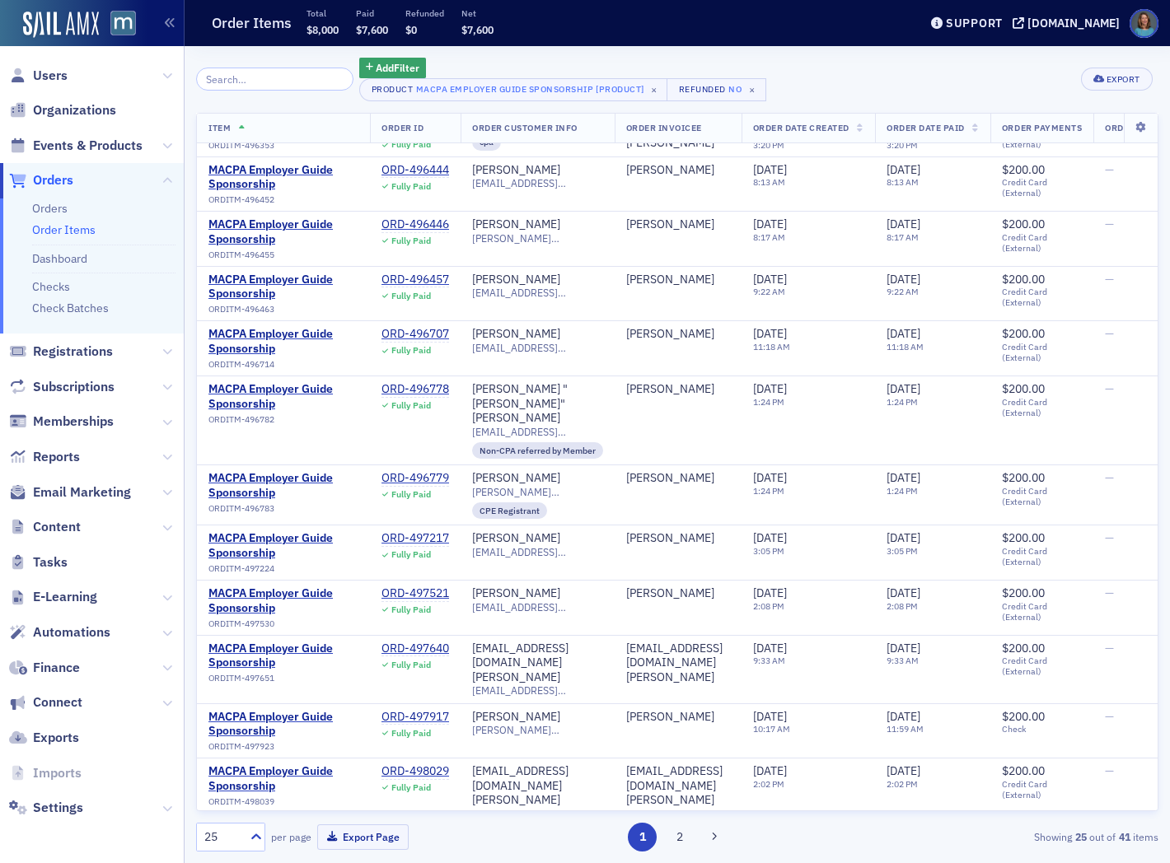
scroll to position [756, 0]
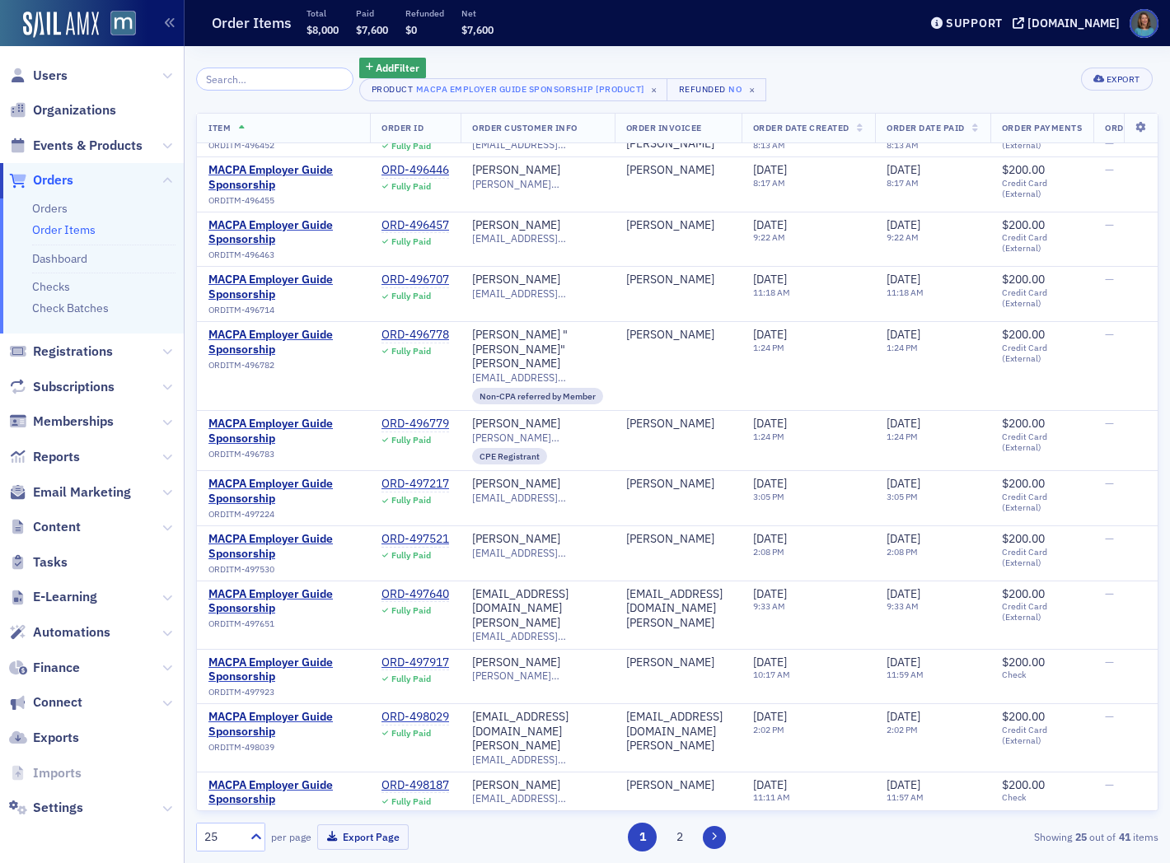
click at [712, 837] on icon at bounding box center [714, 837] width 7 height 10
